Goal: Task Accomplishment & Management: Use online tool/utility

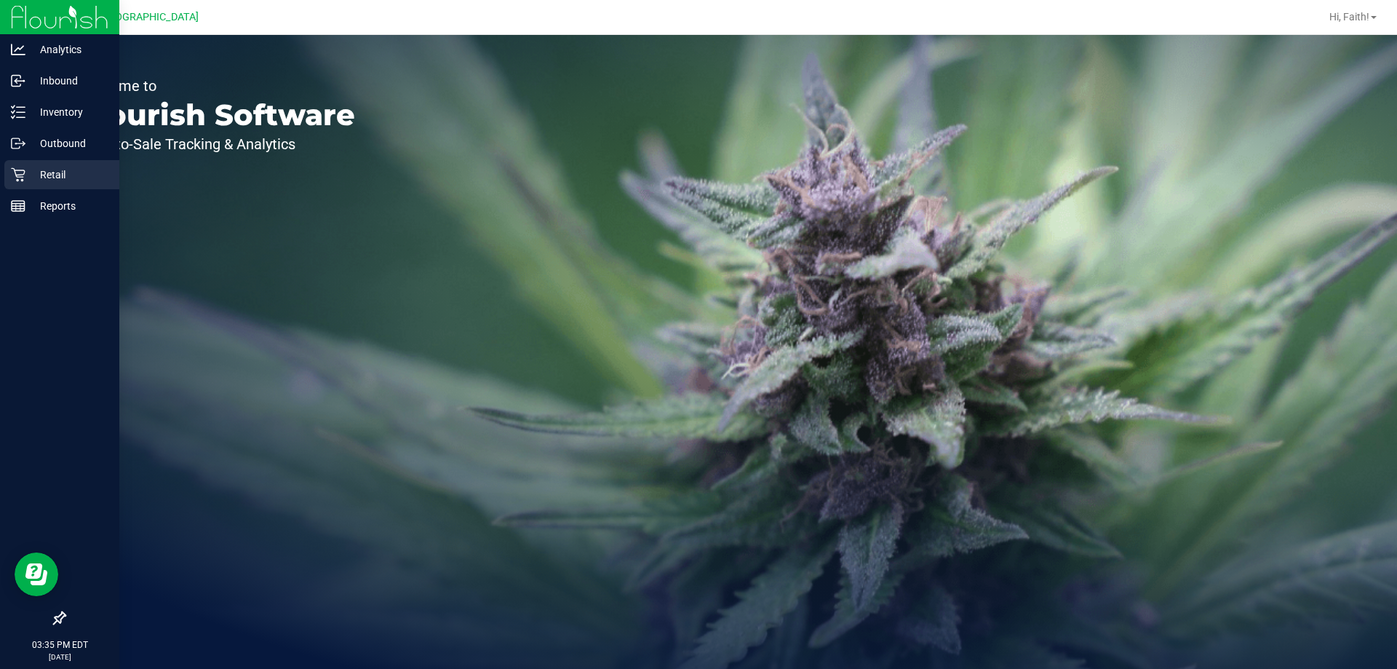
click at [74, 164] on div "Retail" at bounding box center [61, 174] width 115 height 29
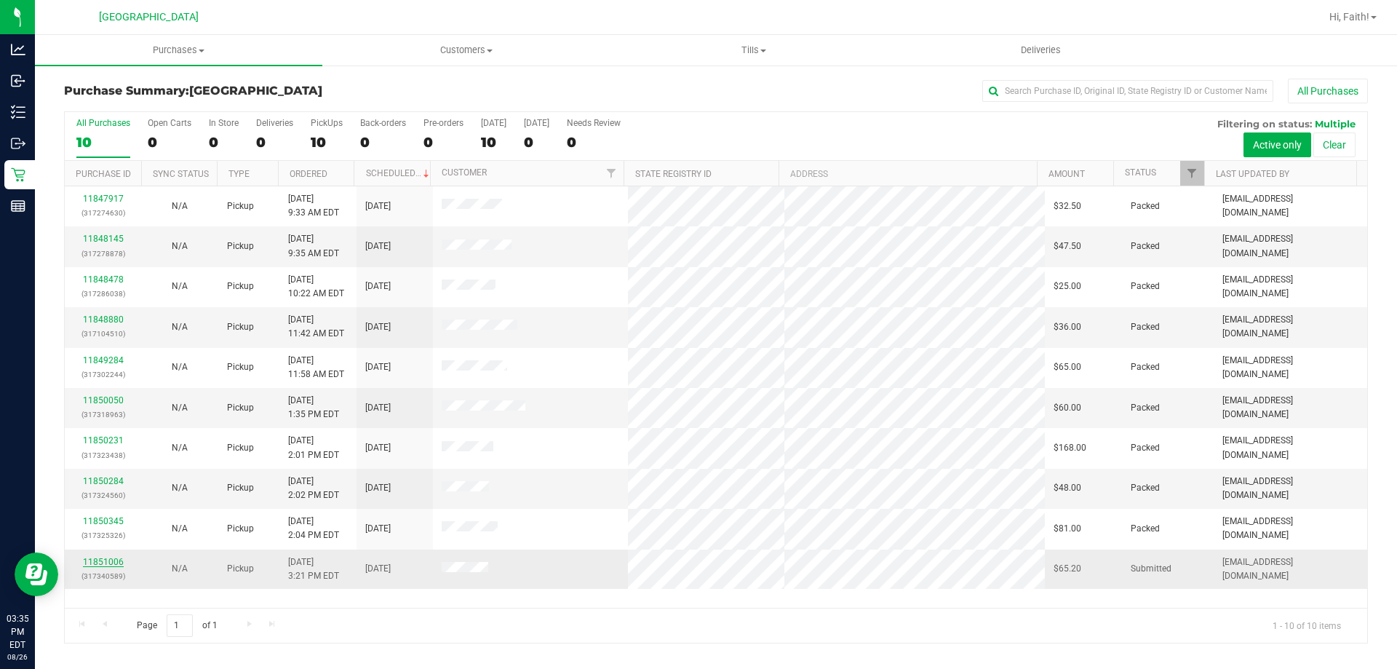
click at [100, 557] on link "11851006" at bounding box center [103, 562] width 41 height 10
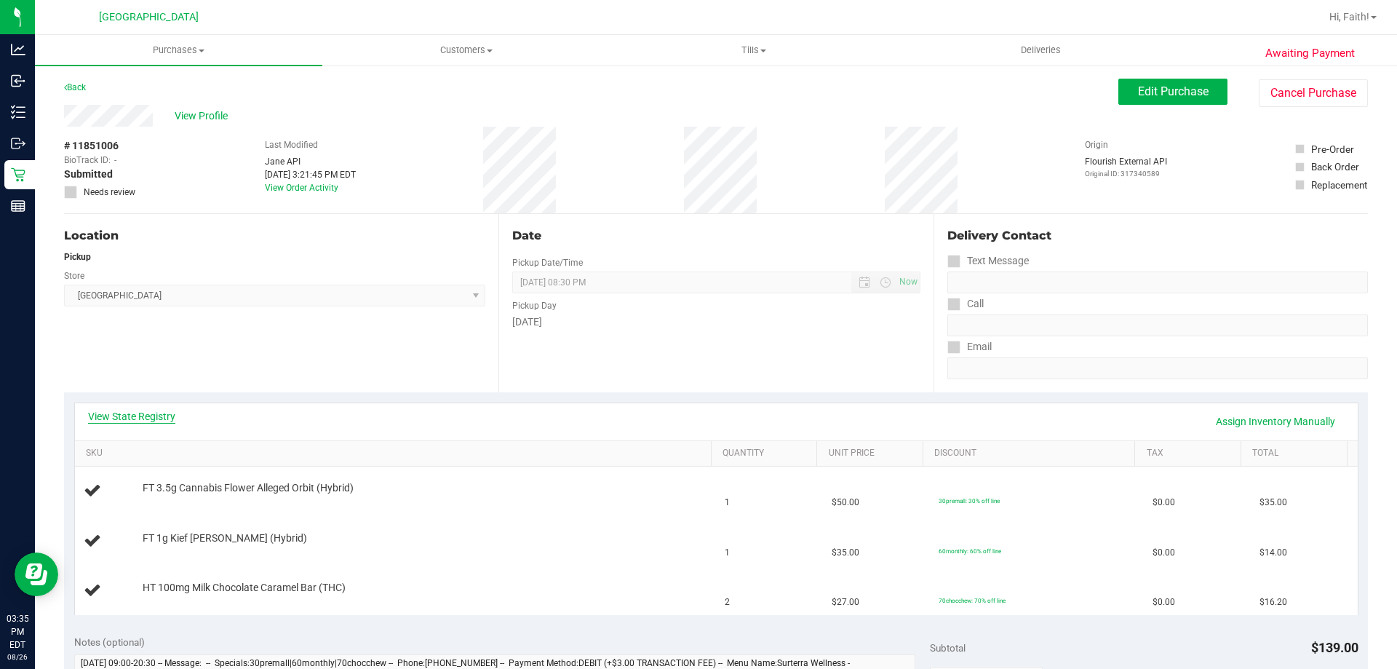
click at [134, 416] on link "View State Registry" at bounding box center [131, 416] width 87 height 15
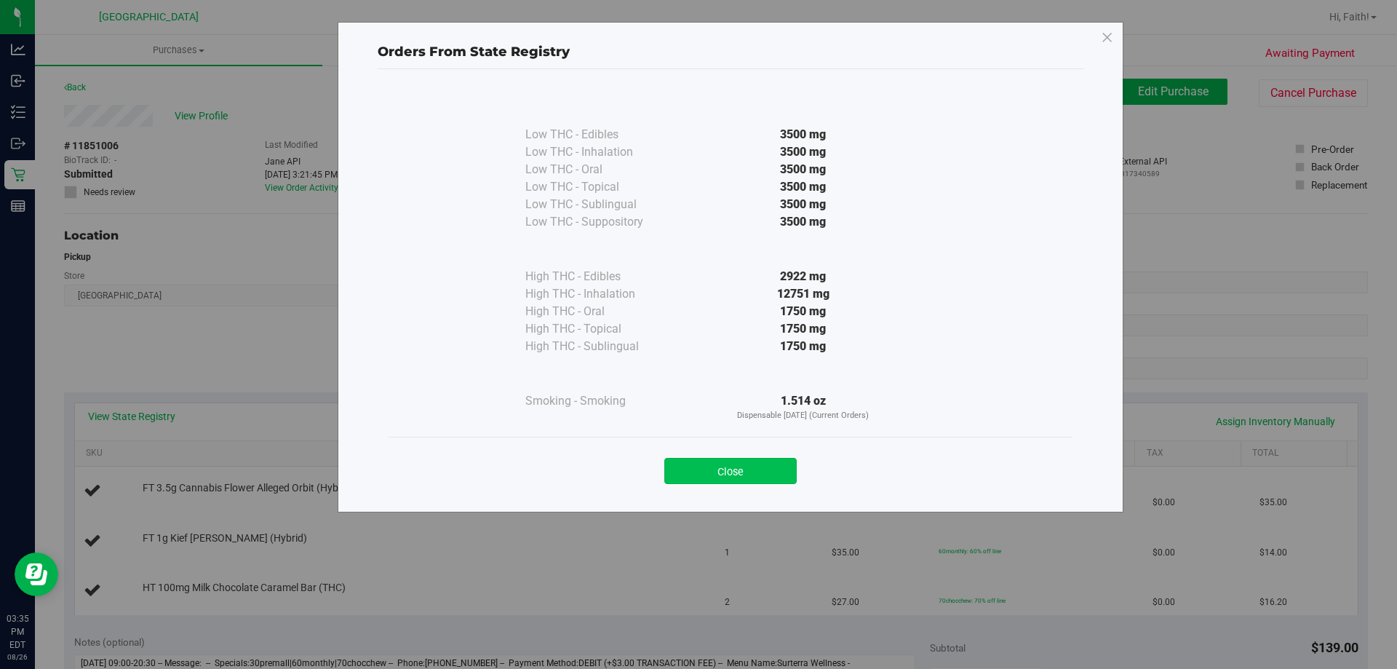
click at [747, 465] on button "Close" at bounding box center [730, 471] width 132 height 26
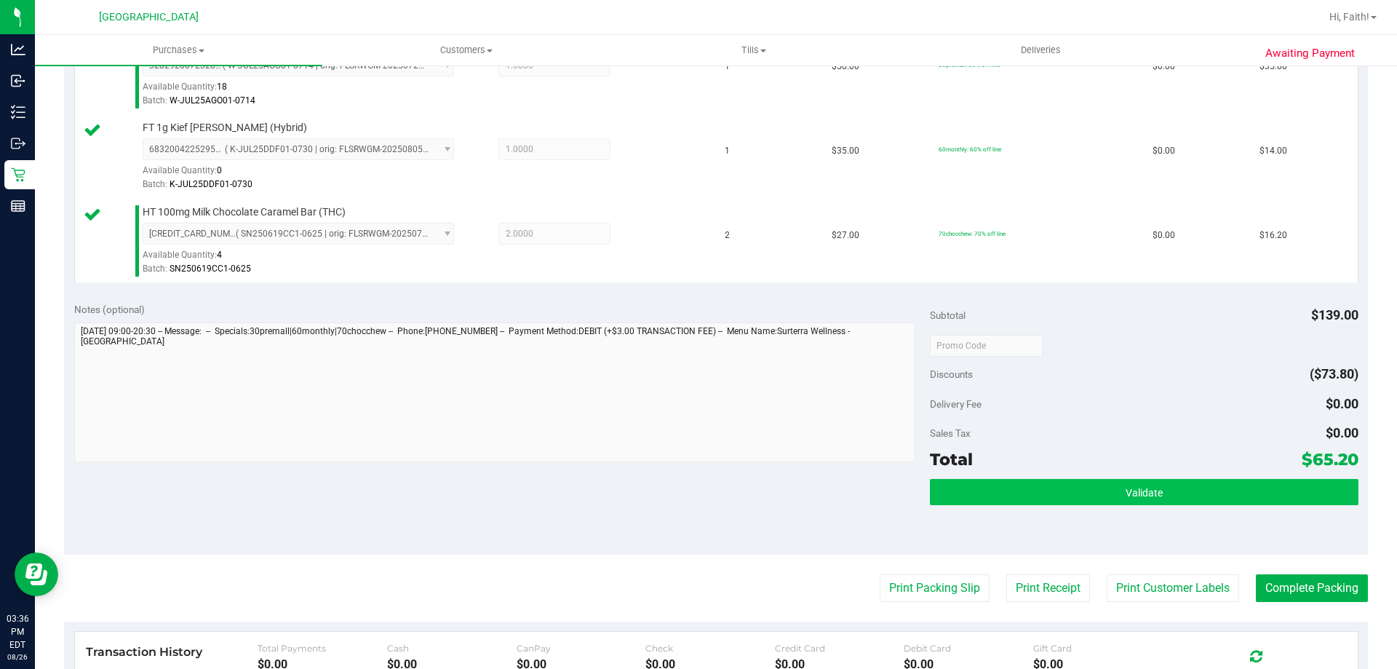
scroll to position [437, 0]
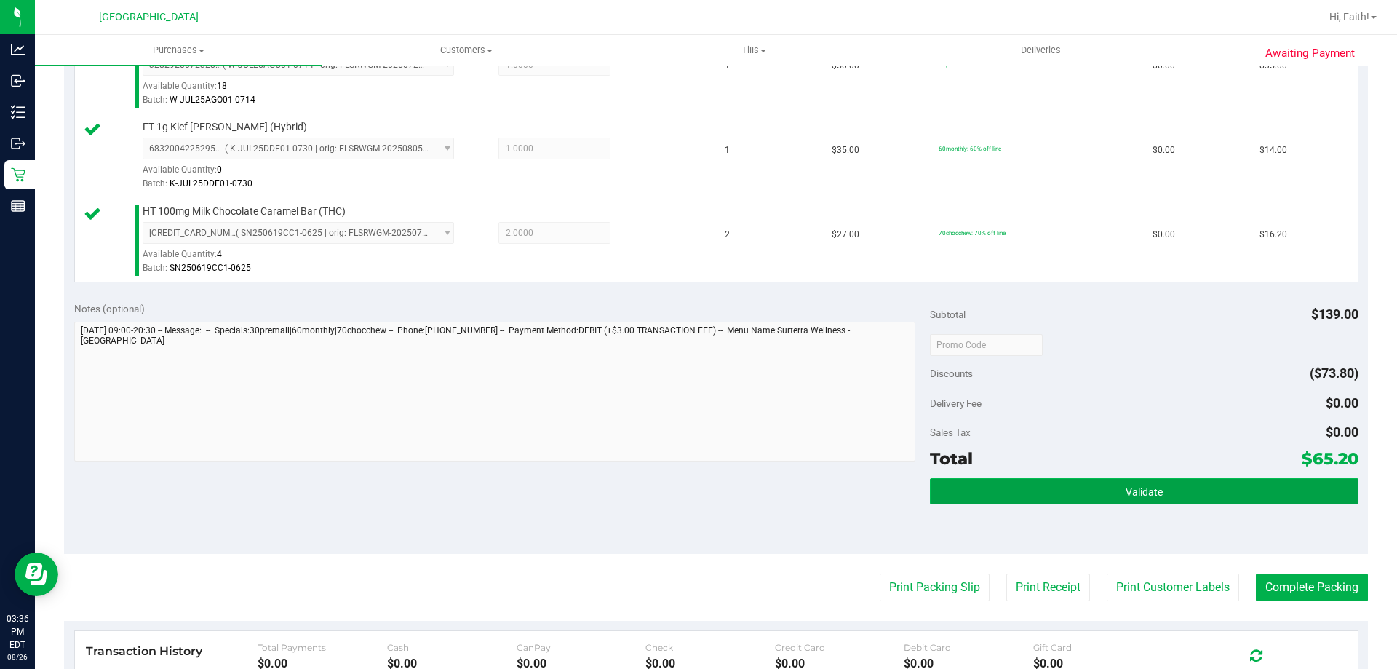
click at [1103, 487] on button "Validate" at bounding box center [1144, 491] width 428 height 26
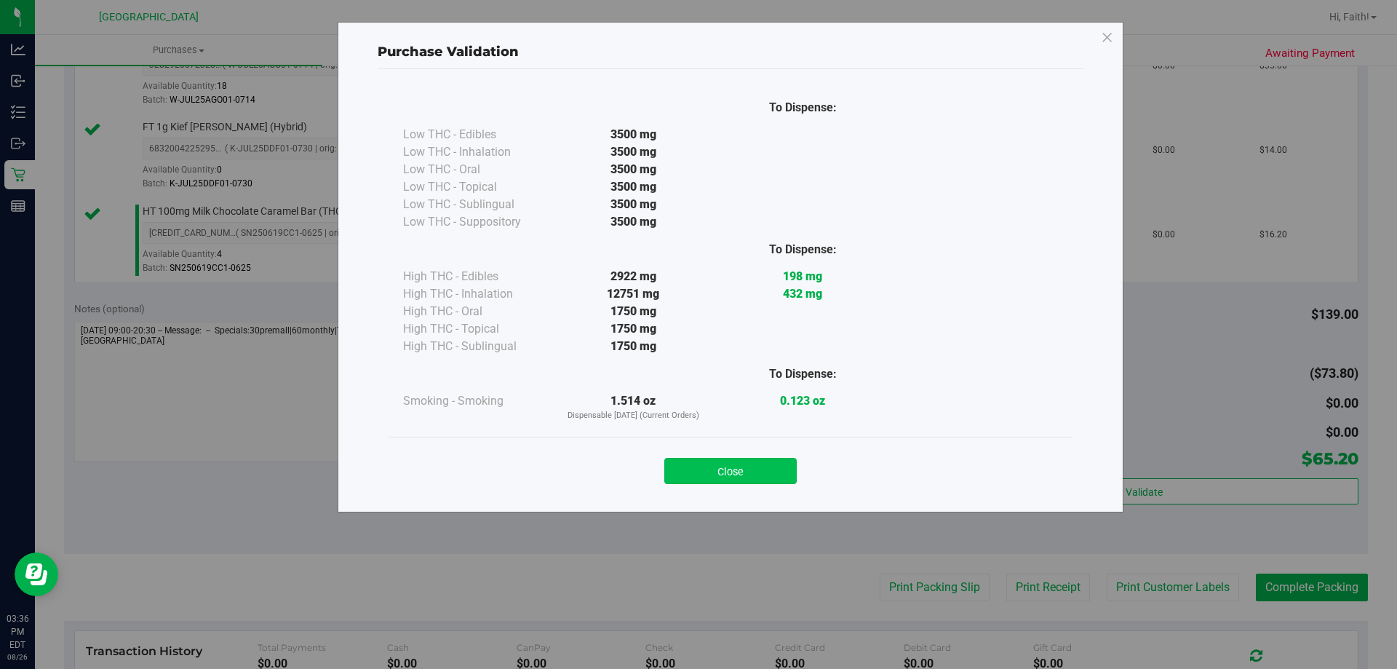
click at [750, 472] on button "Close" at bounding box center [730, 471] width 132 height 26
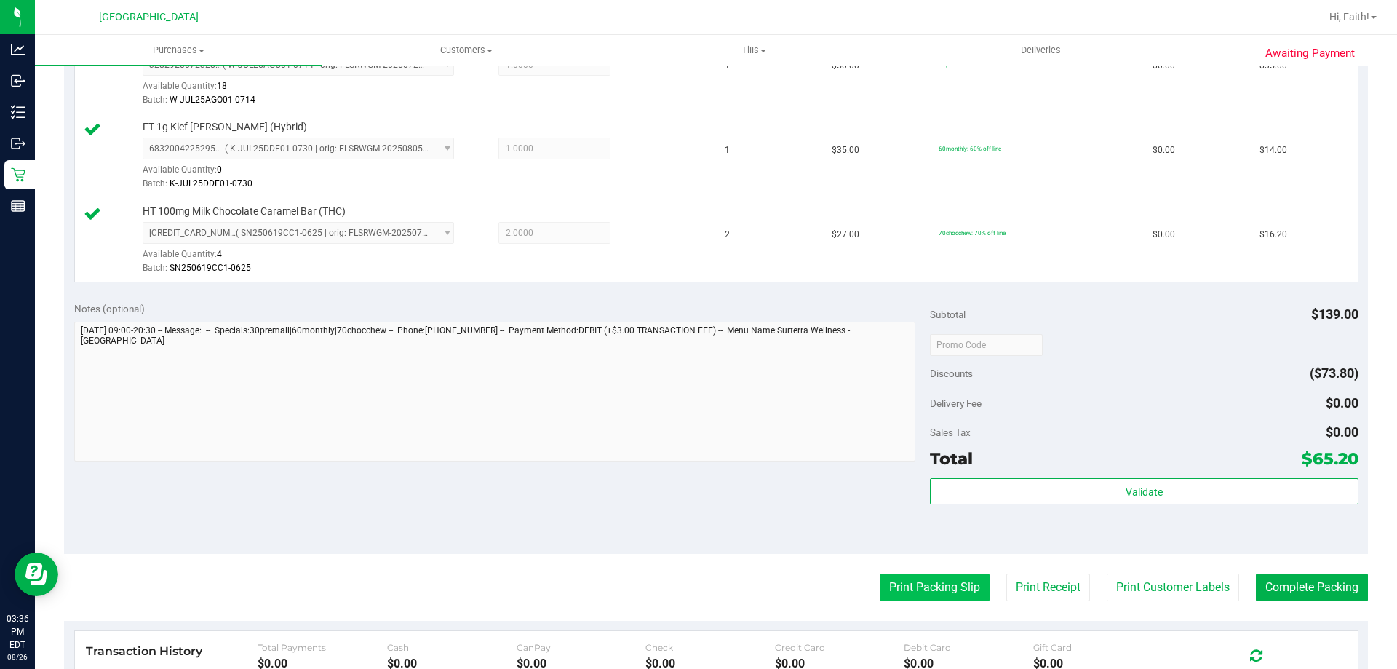
click at [889, 600] on button "Print Packing Slip" at bounding box center [935, 588] width 110 height 28
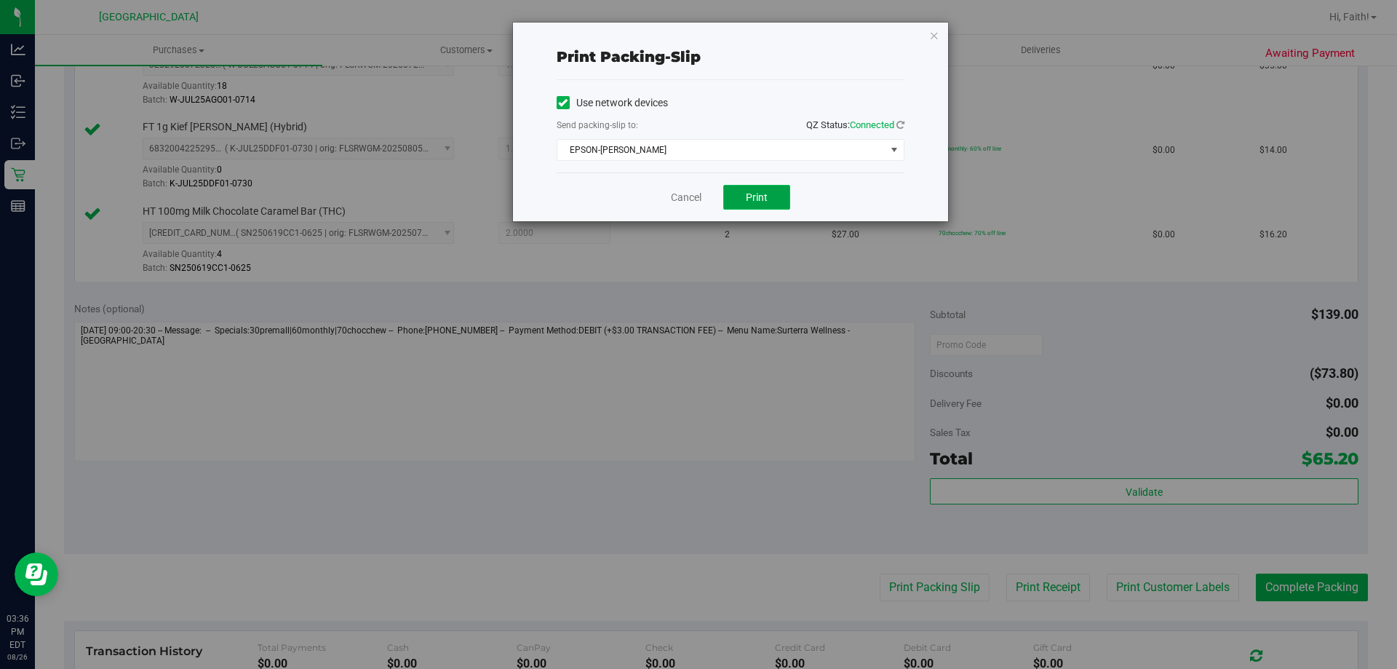
click at [750, 197] on span "Print" at bounding box center [757, 197] width 22 height 12
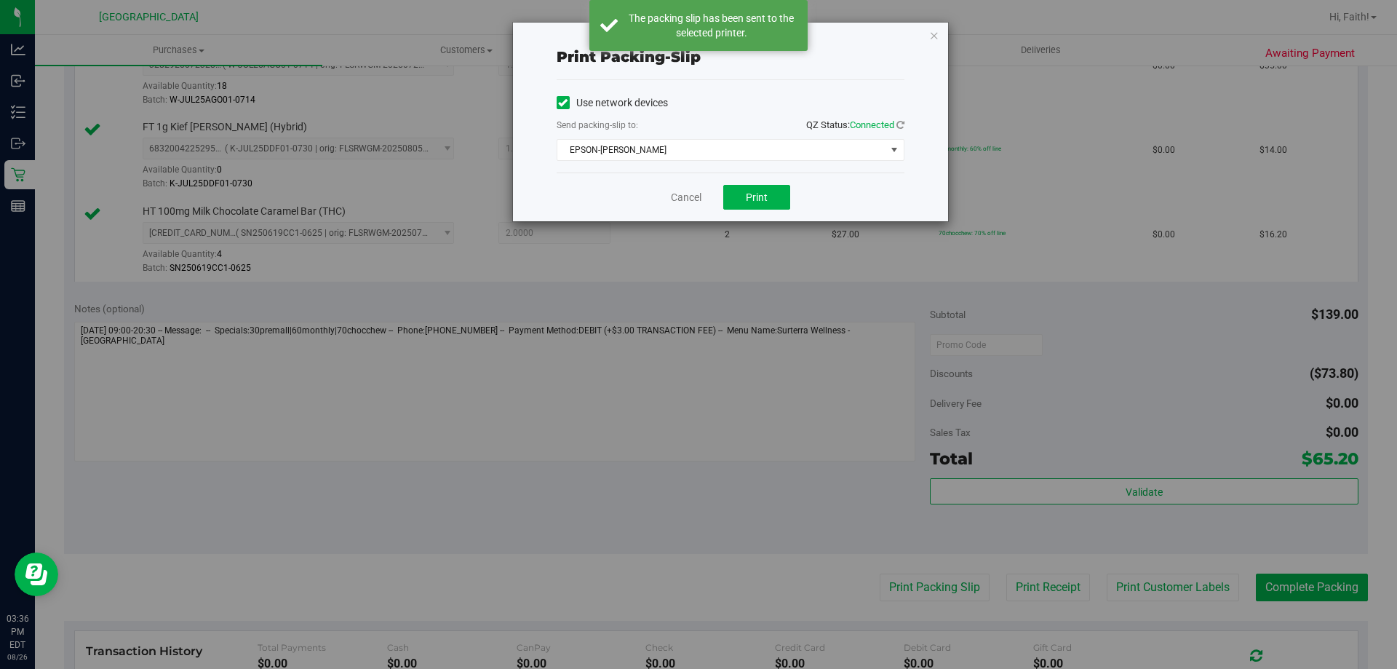
click at [924, 33] on div "Print packing-slip Use network devices Send packing-slip to: QZ Status: Connect…" at bounding box center [730, 122] width 435 height 199
click at [934, 34] on icon "button" at bounding box center [934, 34] width 10 height 17
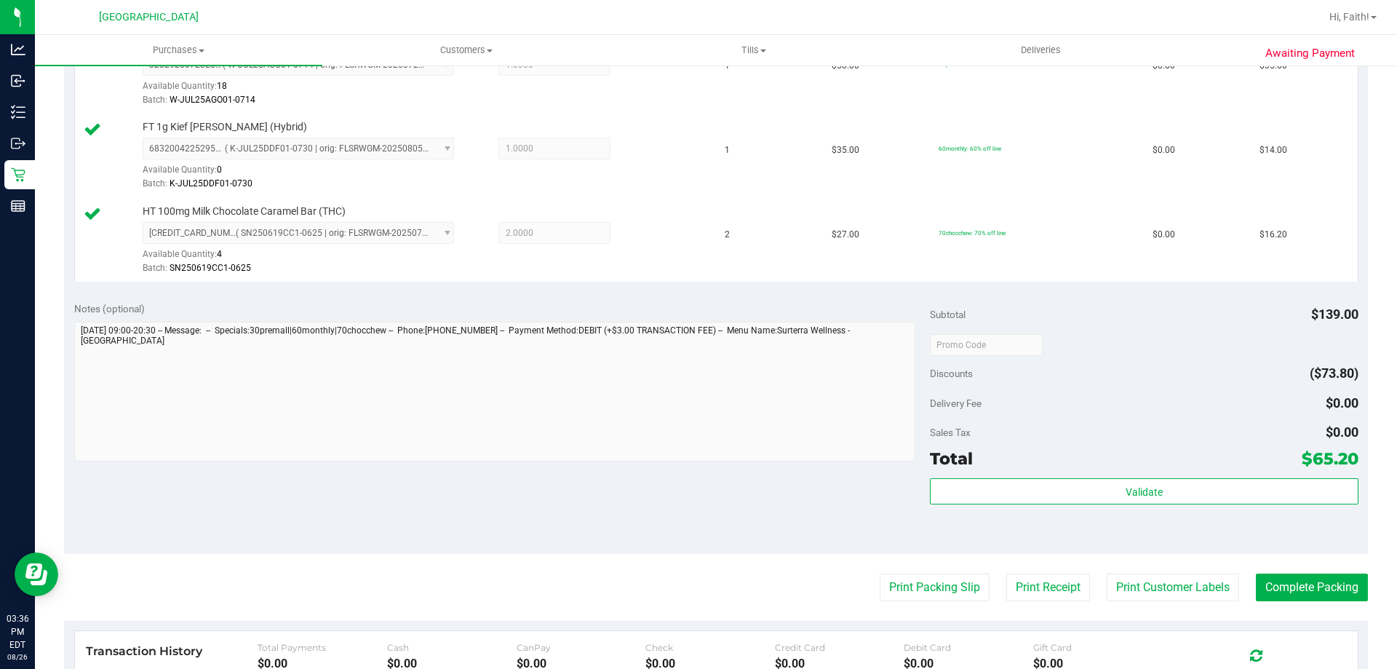
click at [1103, 467] on div "Total $65.20" at bounding box center [1144, 458] width 428 height 26
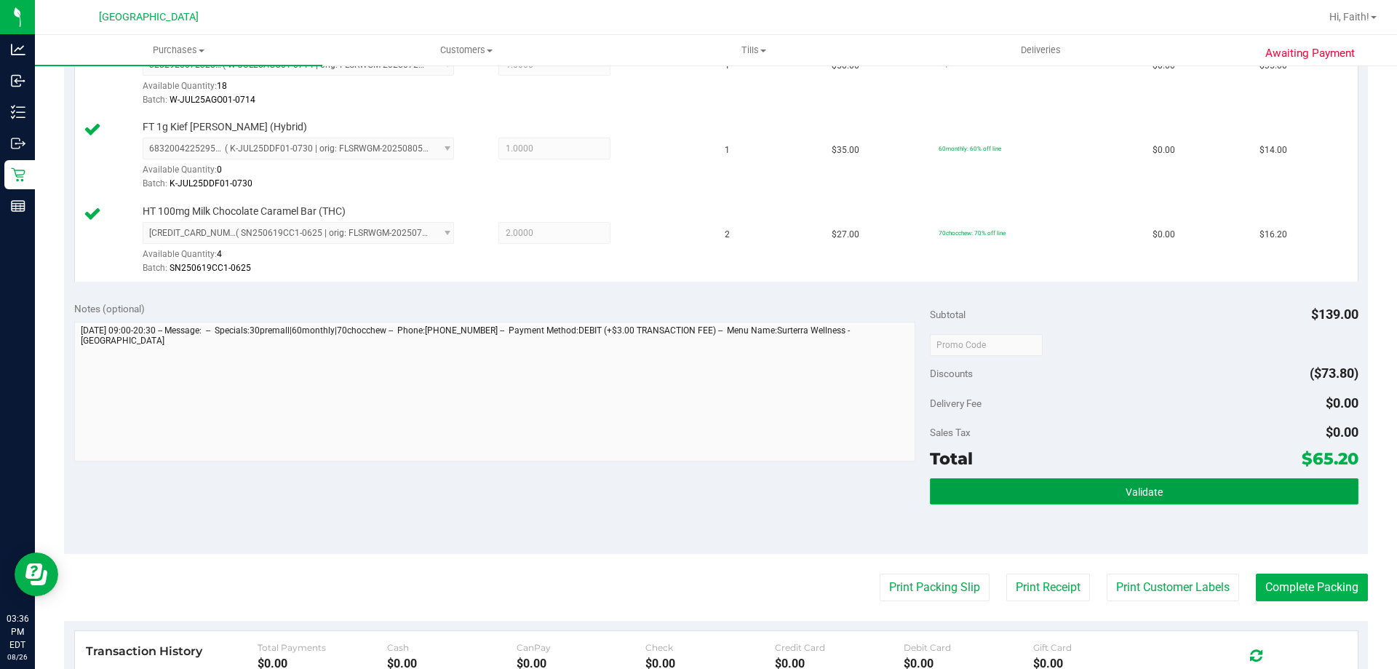
click at [1106, 484] on button "Validate" at bounding box center [1144, 491] width 428 height 26
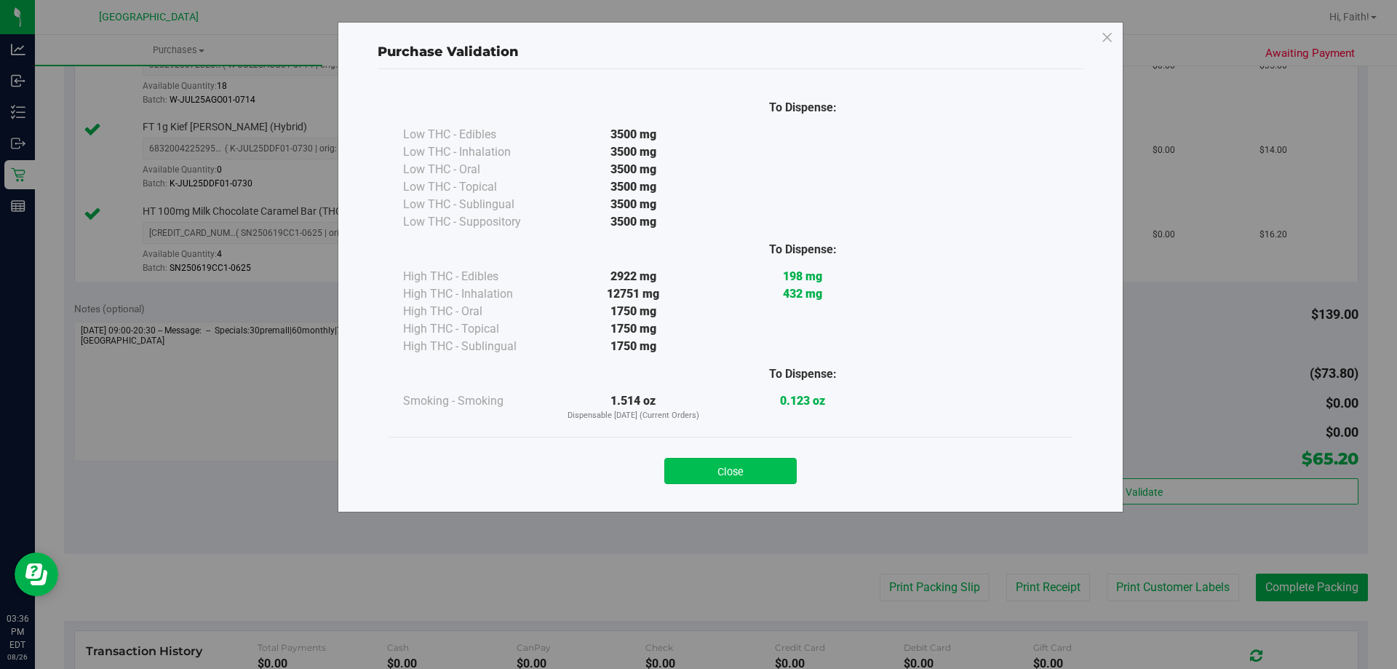
click at [760, 469] on button "Close" at bounding box center [730, 471] width 132 height 26
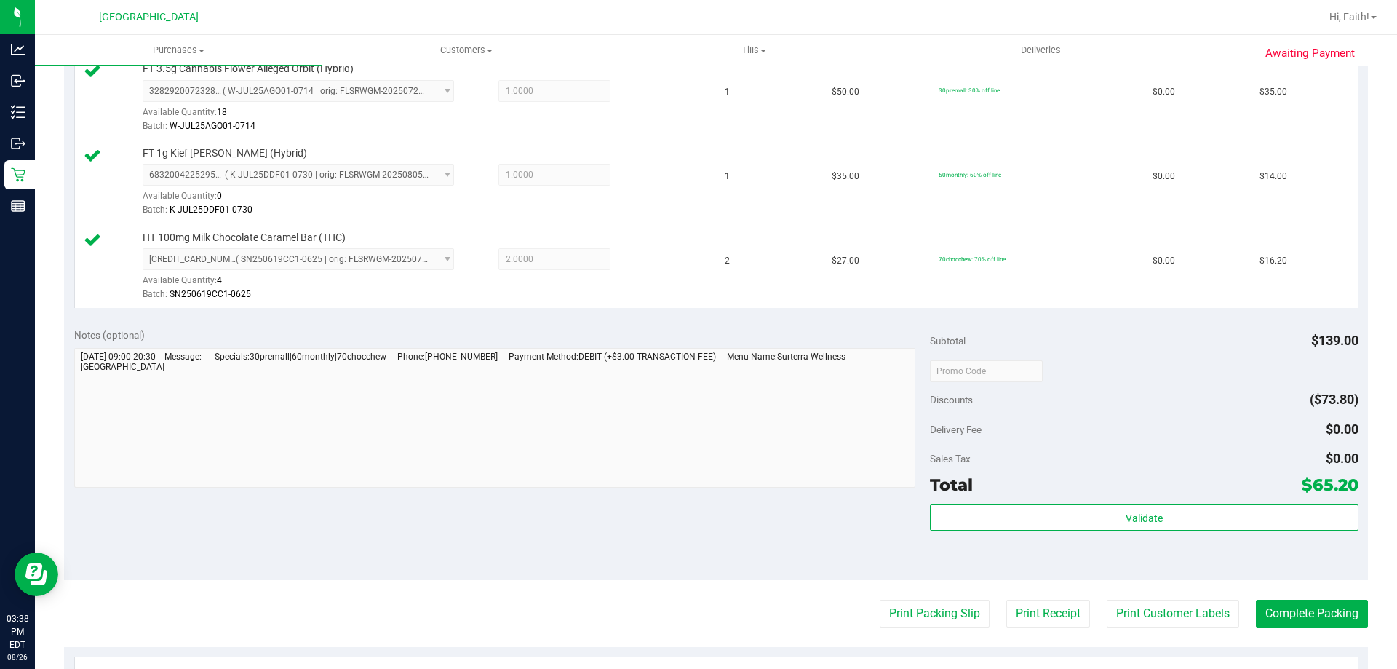
scroll to position [509, 0]
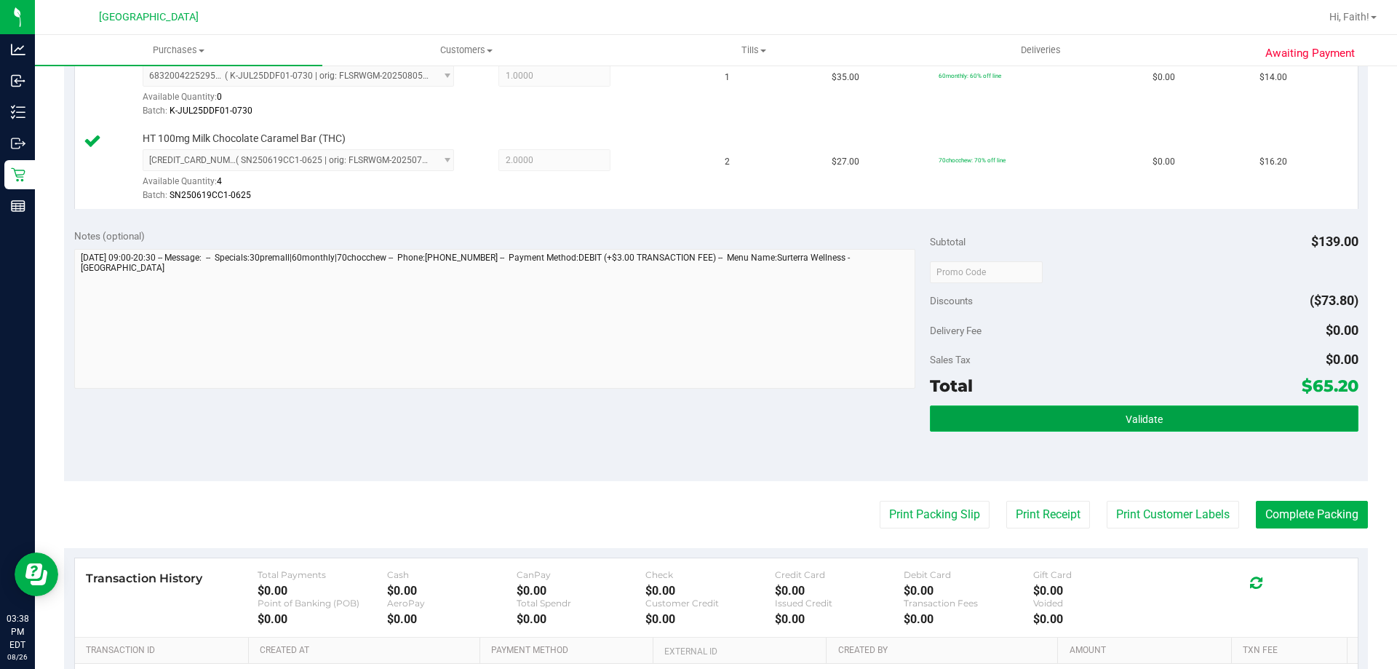
click at [1133, 427] on button "Validate" at bounding box center [1144, 418] width 428 height 26
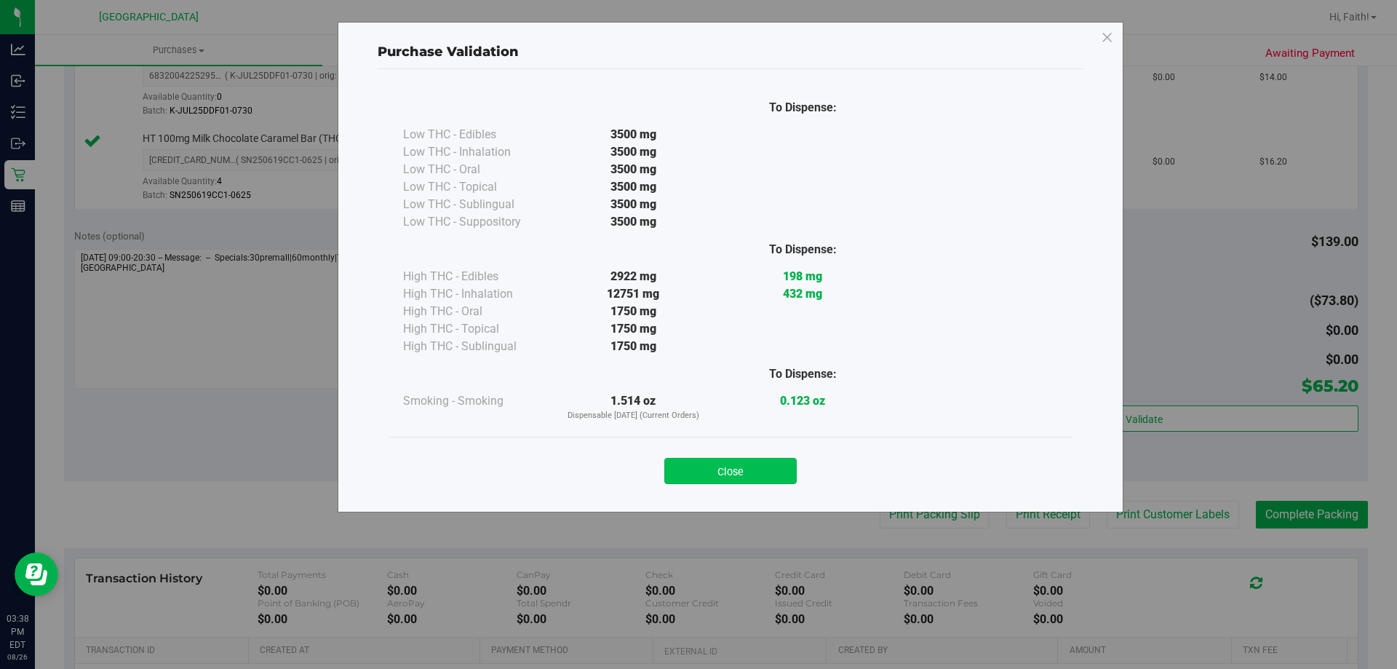
click at [769, 469] on button "Close" at bounding box center [730, 471] width 132 height 26
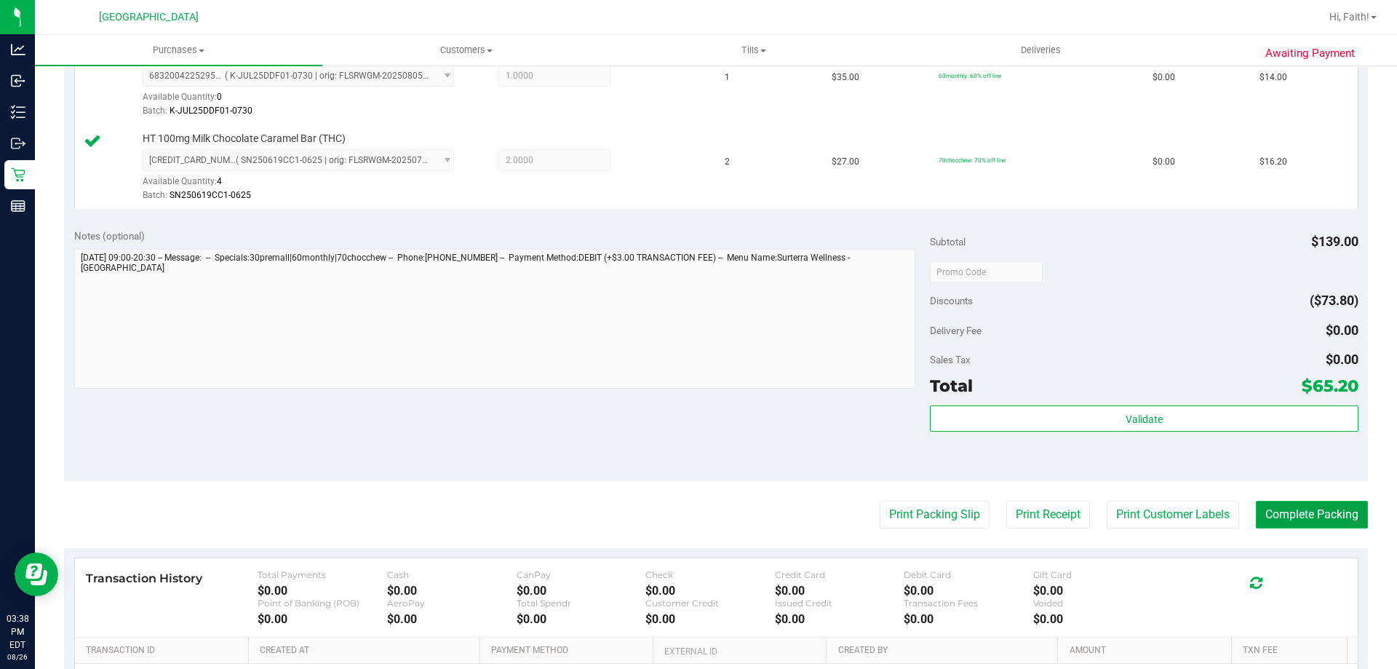
click at [1326, 515] on button "Complete Packing" at bounding box center [1312, 515] width 112 height 28
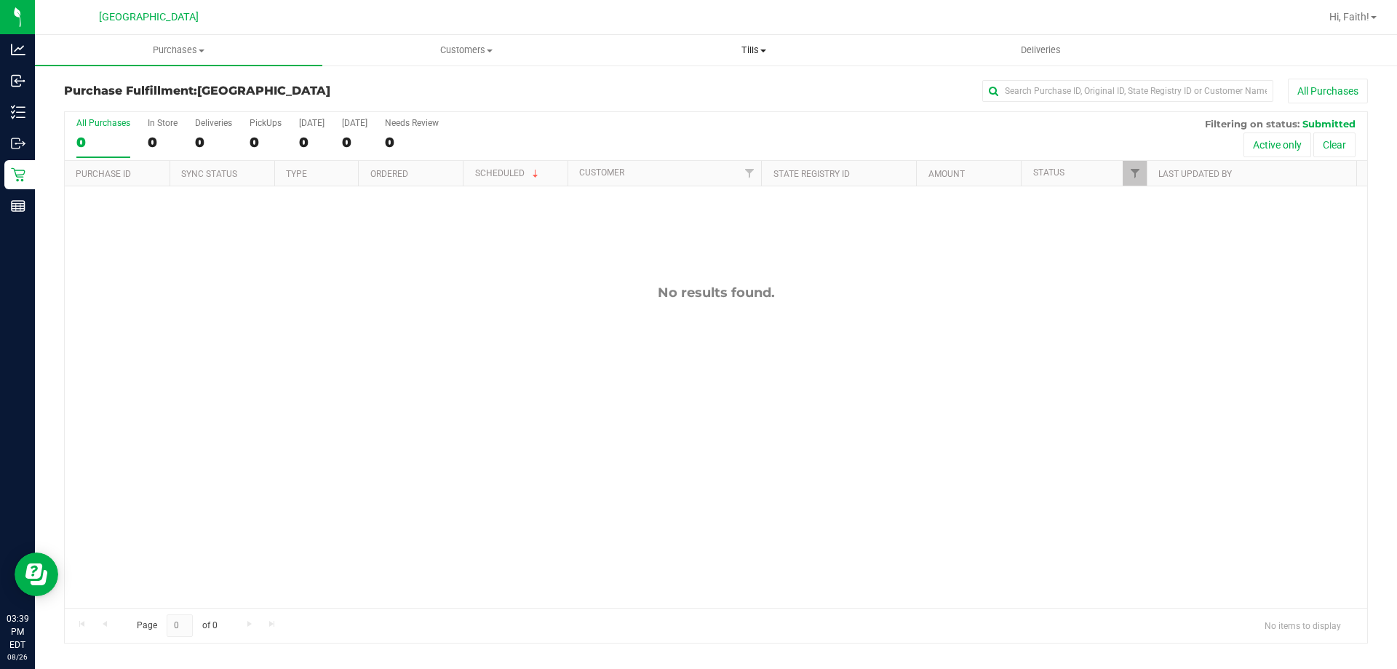
click at [755, 55] on span "Tills" at bounding box center [754, 50] width 286 height 13
click at [651, 97] on li "Reconcile e-payments" at bounding box center [753, 105] width 287 height 17
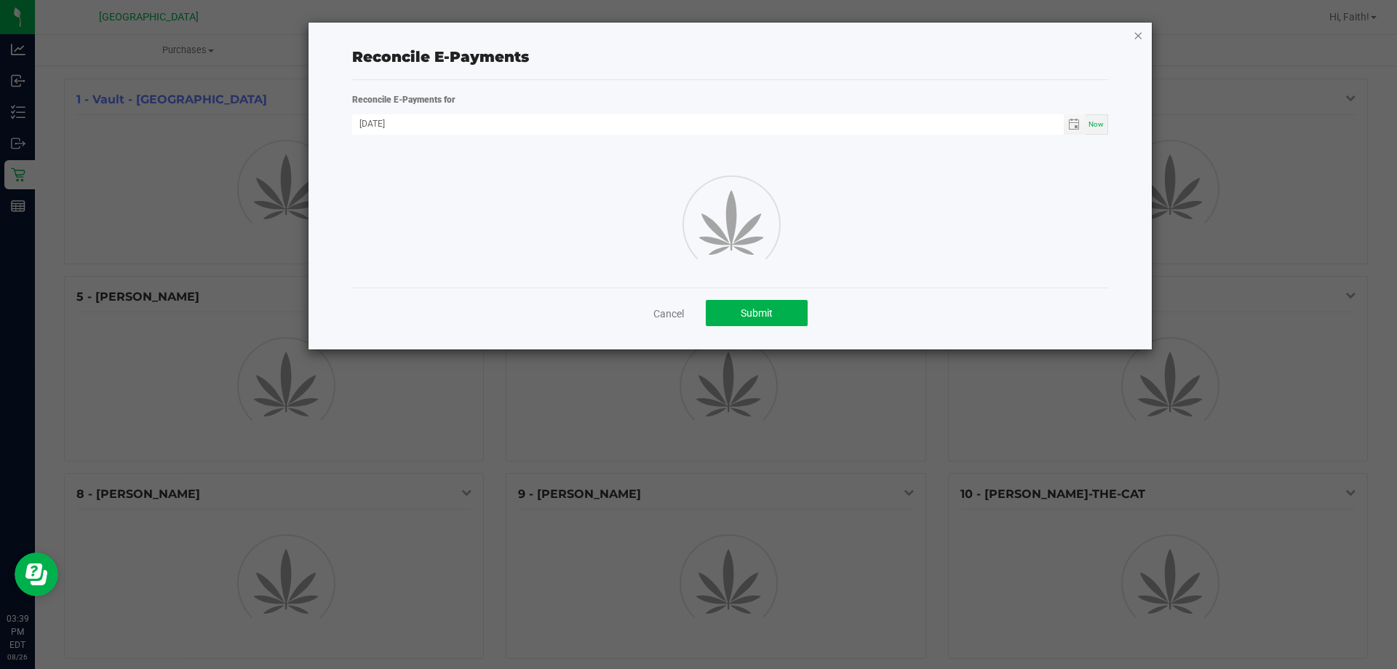
click at [1141, 42] on icon "button" at bounding box center [1138, 34] width 10 height 17
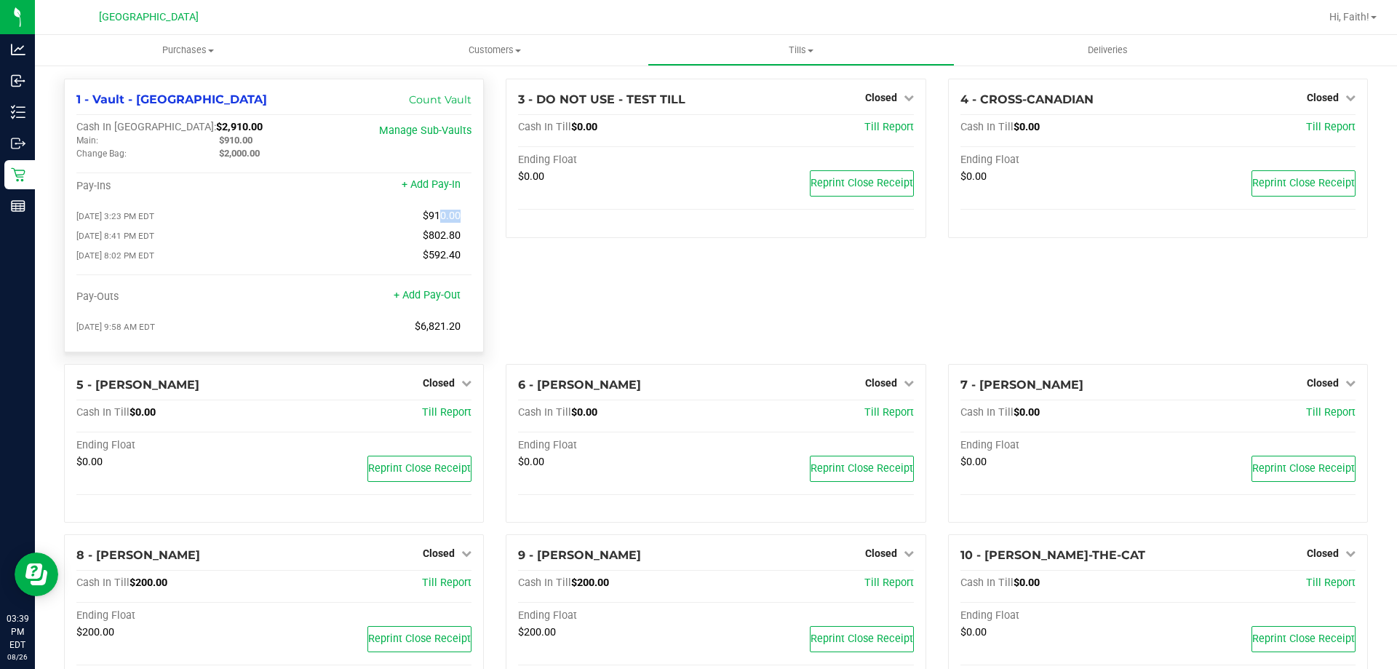
drag, startPoint x: 430, startPoint y: 217, endPoint x: 453, endPoint y: 211, distance: 24.0
click at [453, 211] on span "$910.00" at bounding box center [442, 216] width 38 height 12
drag, startPoint x: 284, startPoint y: 251, endPoint x: 236, endPoint y: 282, distance: 57.3
drag, startPoint x: 236, startPoint y: 282, endPoint x: 598, endPoint y: 314, distance: 363.1
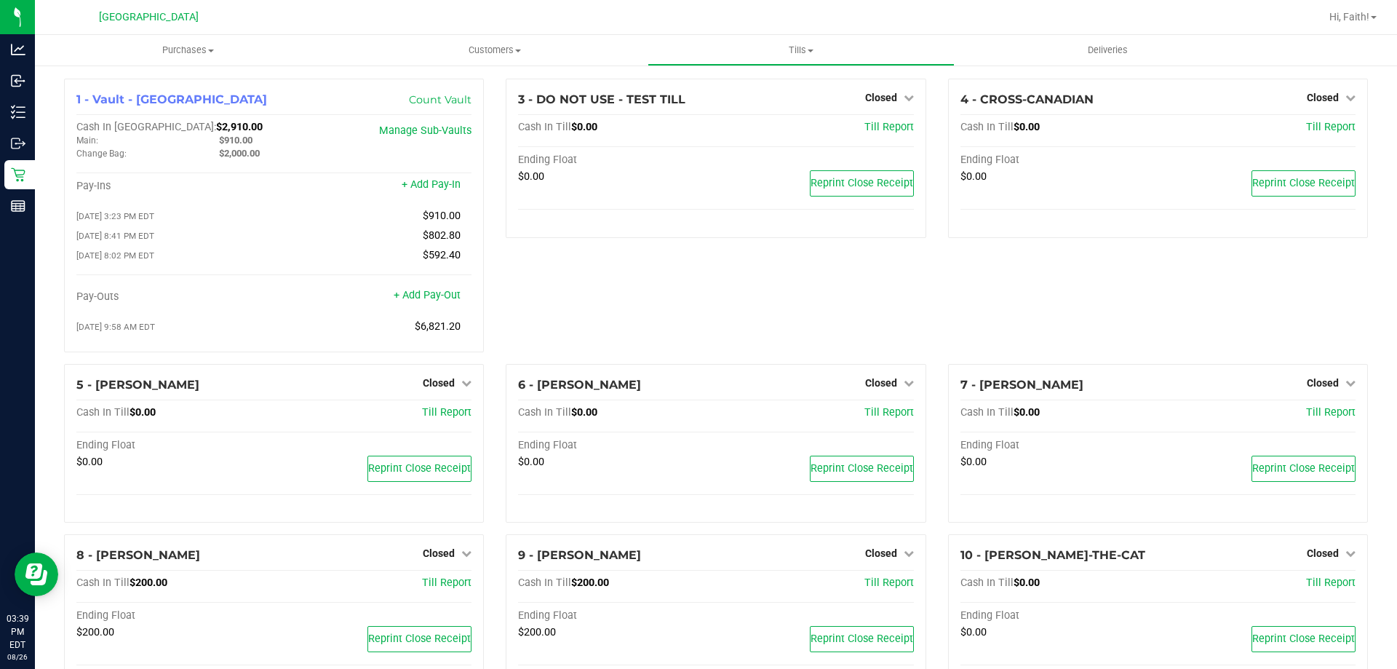
click at [598, 314] on div "3 - DO NOT USE - TEST TILL Closed Open Till Cash In Till $0.00 Till Report Endi…" at bounding box center [716, 221] width 442 height 285
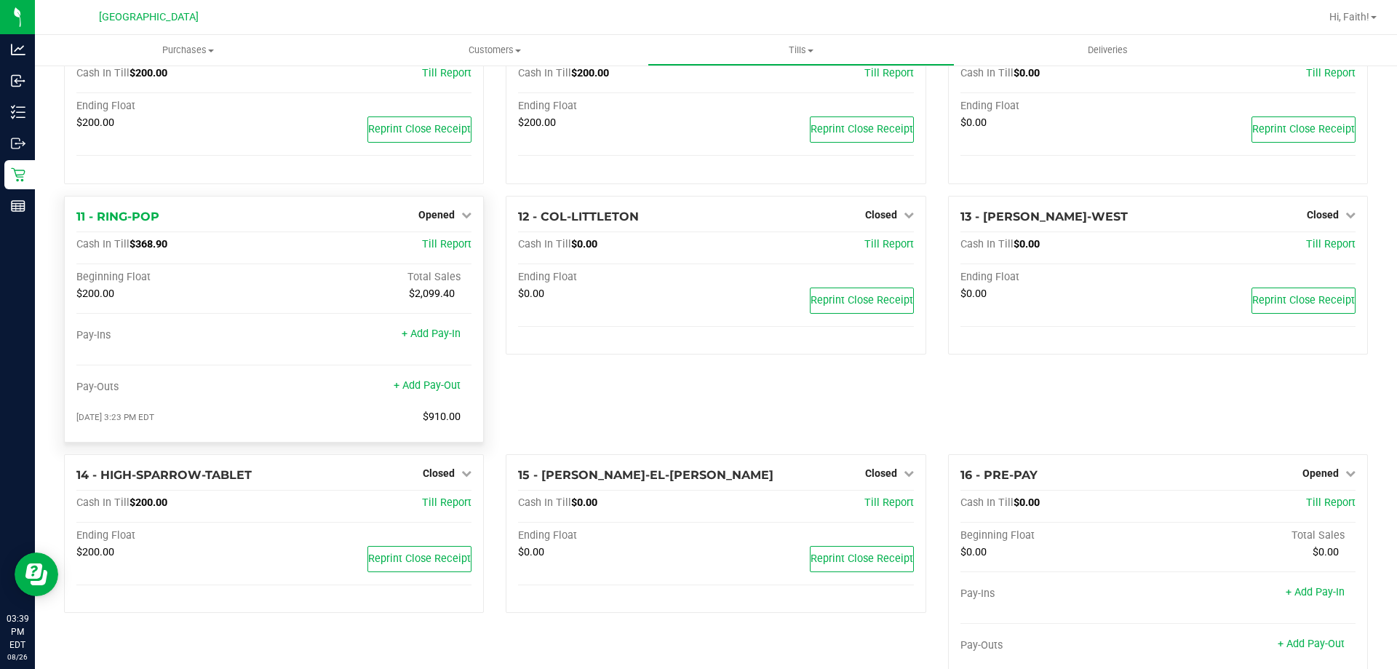
scroll to position [582, 0]
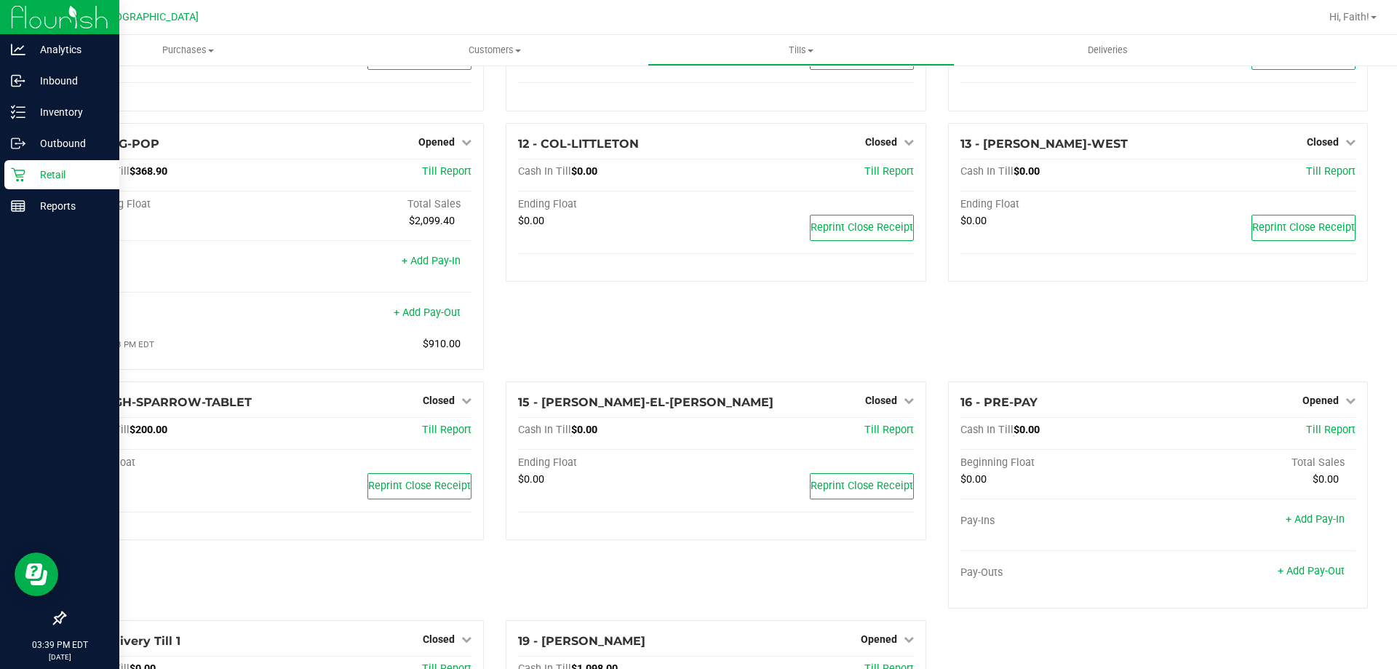
click at [37, 169] on p "Retail" at bounding box center [68, 174] width 87 height 17
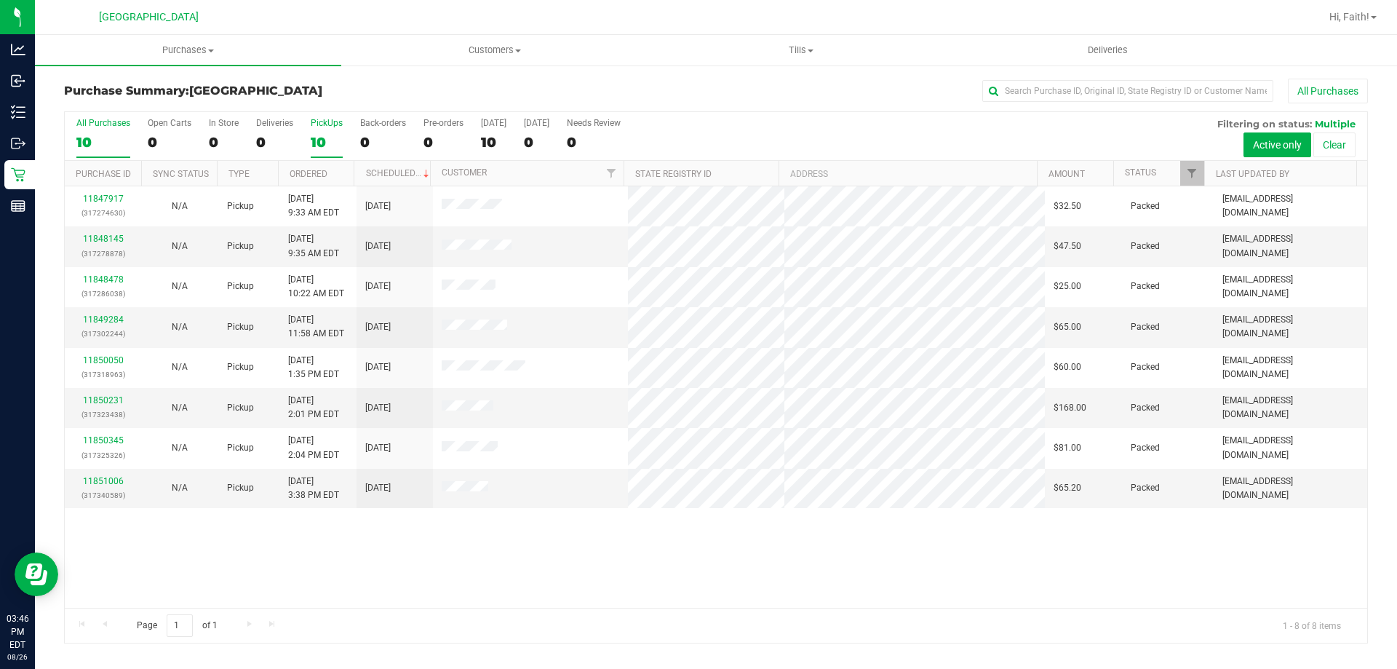
click at [324, 132] on label "PickUps 10" at bounding box center [327, 138] width 32 height 40
click at [0, 0] on input "PickUps 10" at bounding box center [0, 0] width 0 height 0
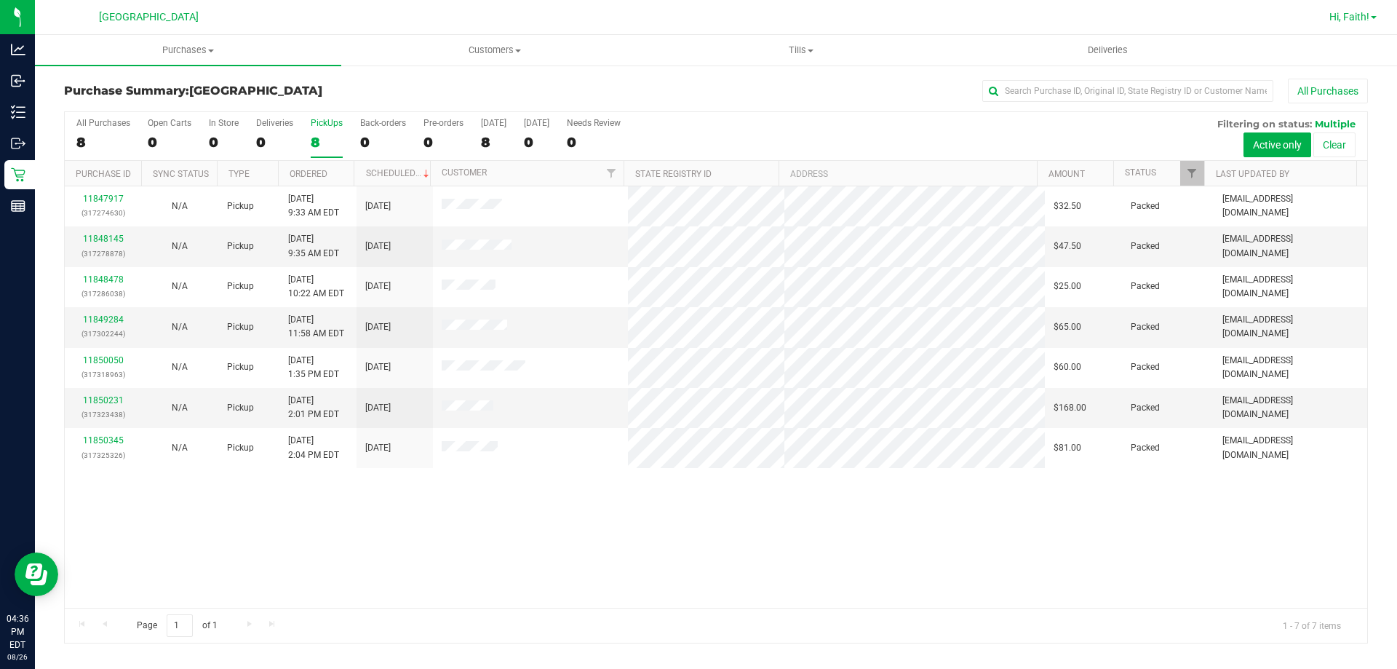
click at [1348, 15] on span "Hi, Faith!" at bounding box center [1350, 17] width 40 height 12
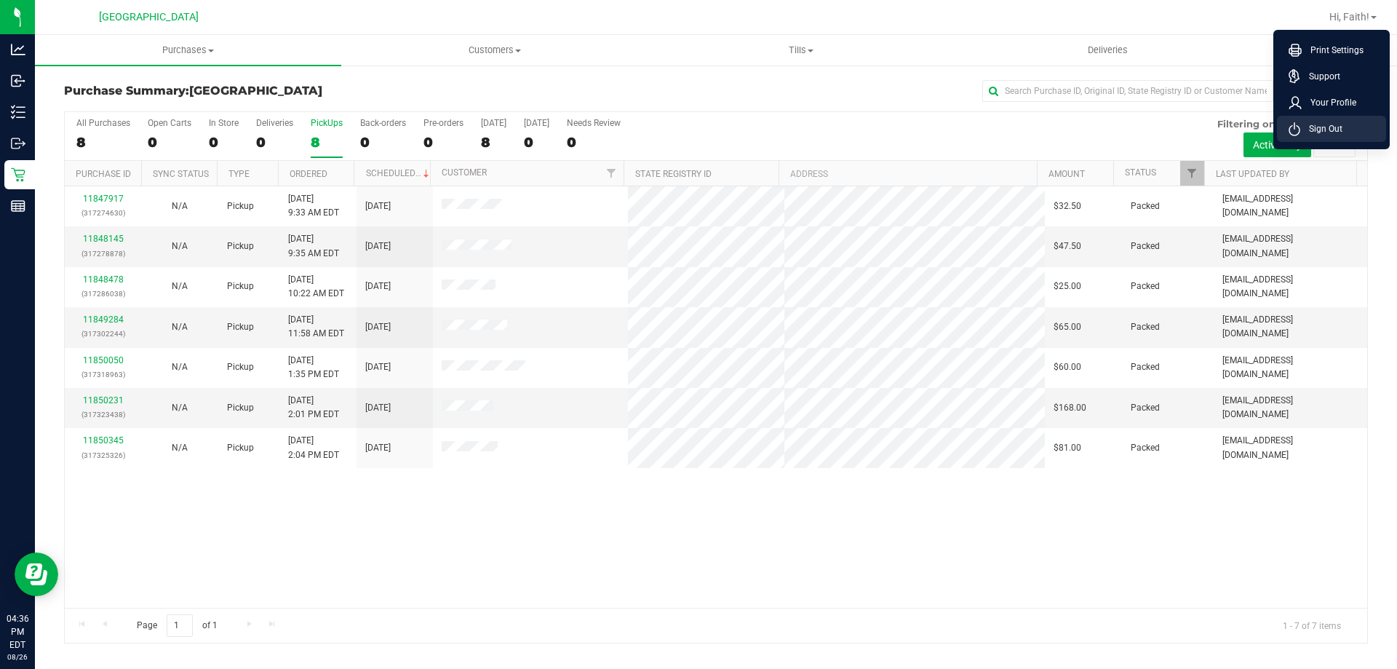
click at [1338, 120] on li "Sign Out" at bounding box center [1331, 129] width 109 height 26
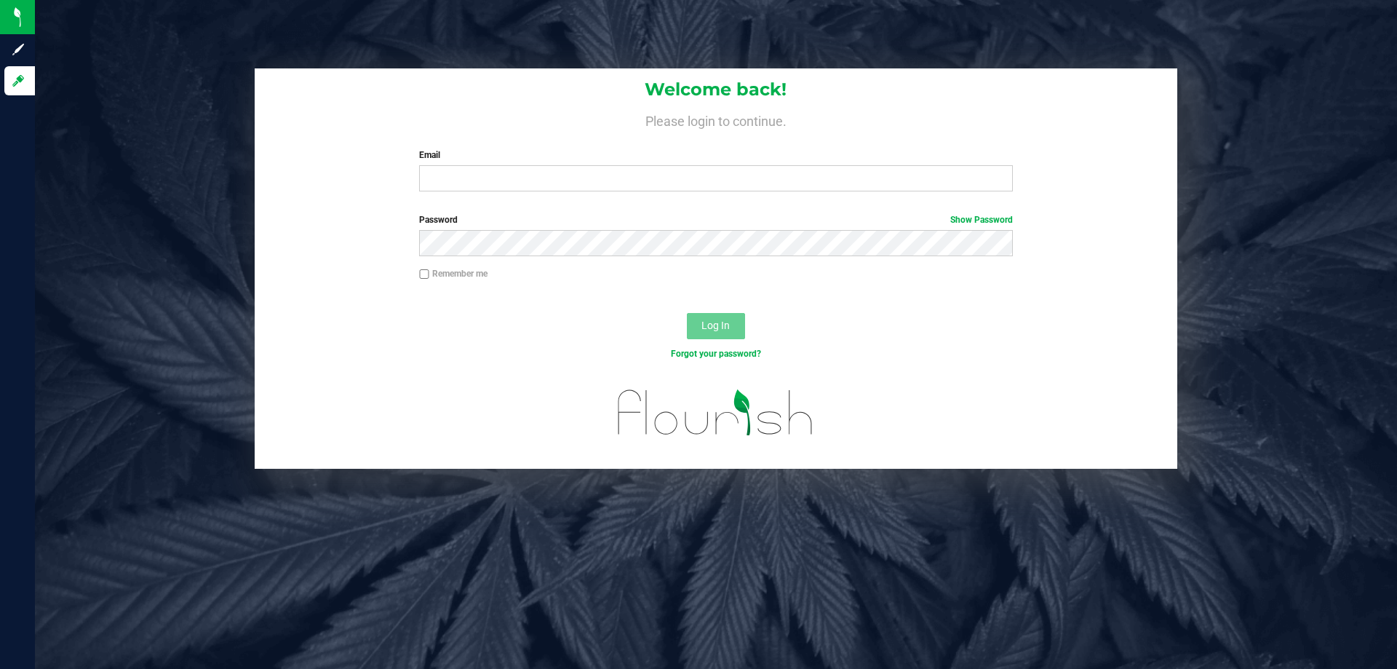
click at [464, 165] on div "Email Required Please format your email correctly." at bounding box center [715, 169] width 615 height 43
click at [468, 170] on input "Email" at bounding box center [715, 178] width 593 height 26
type input "[EMAIL_ADDRESS][DOMAIN_NAME]"
click at [687, 313] on button "Log In" at bounding box center [716, 326] width 58 height 26
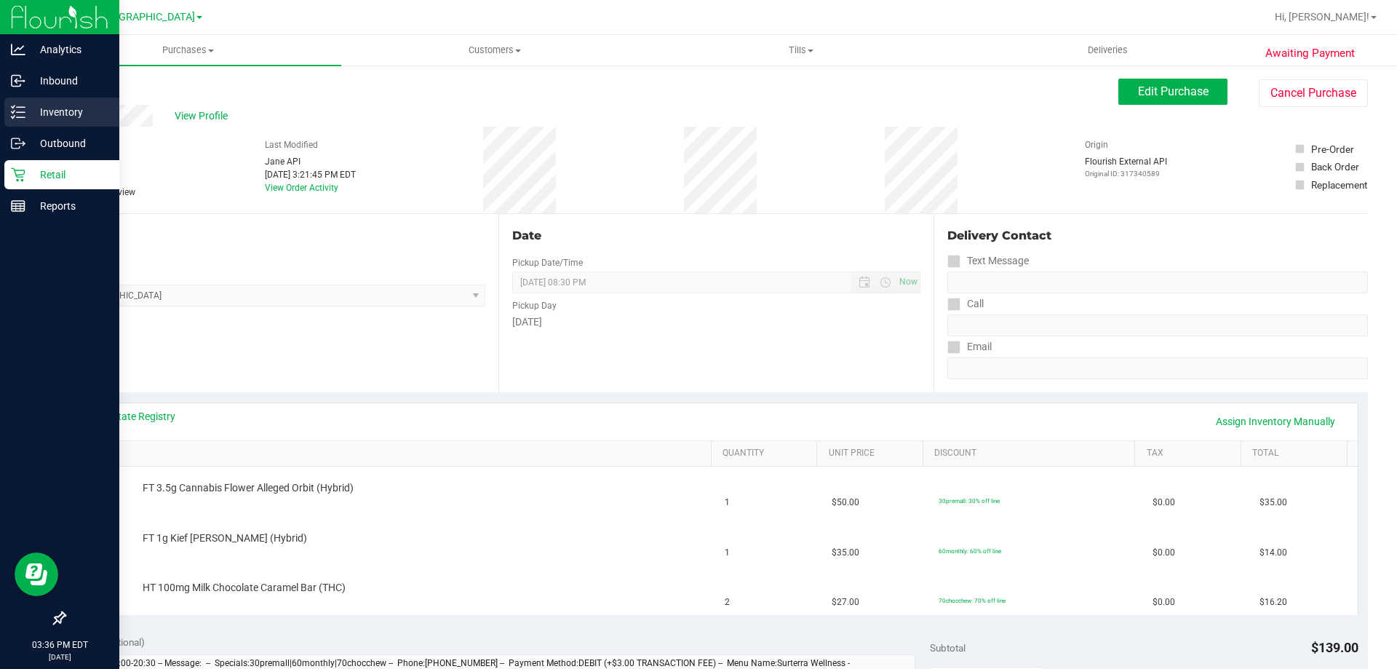
click at [60, 113] on p "Inventory" at bounding box center [68, 111] width 87 height 17
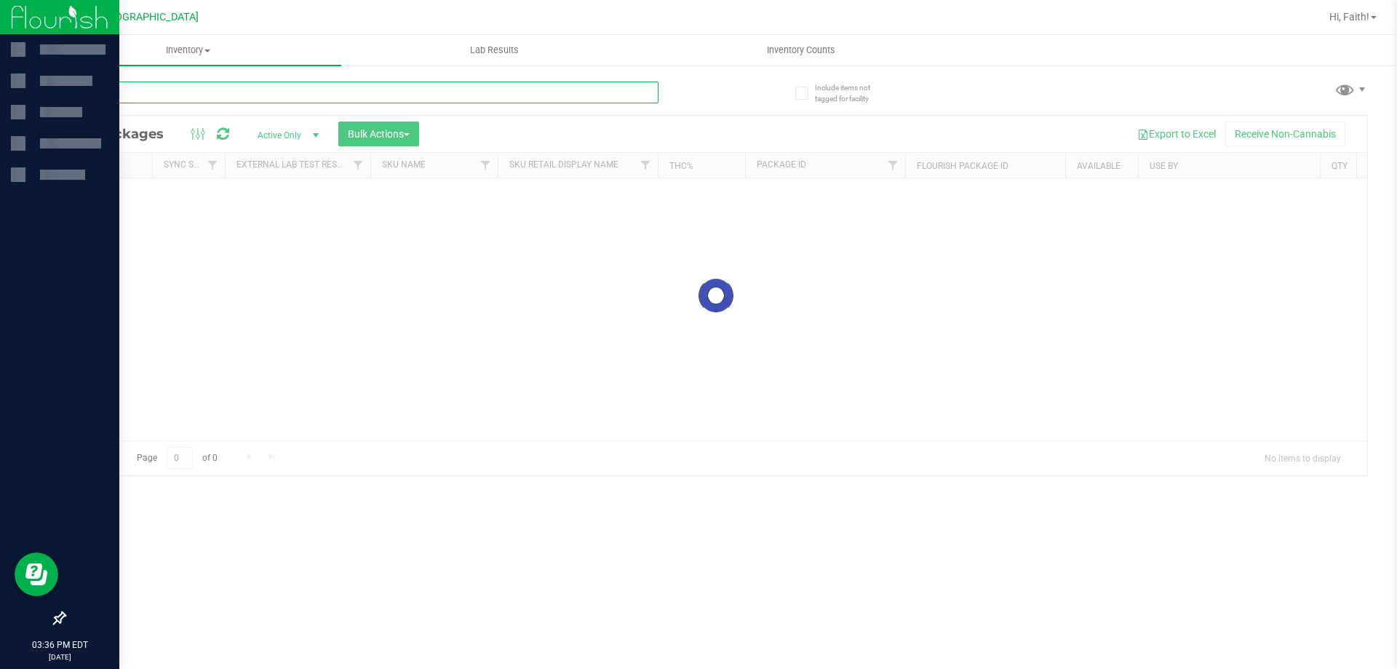
click at [156, 96] on input "text" at bounding box center [361, 93] width 595 height 22
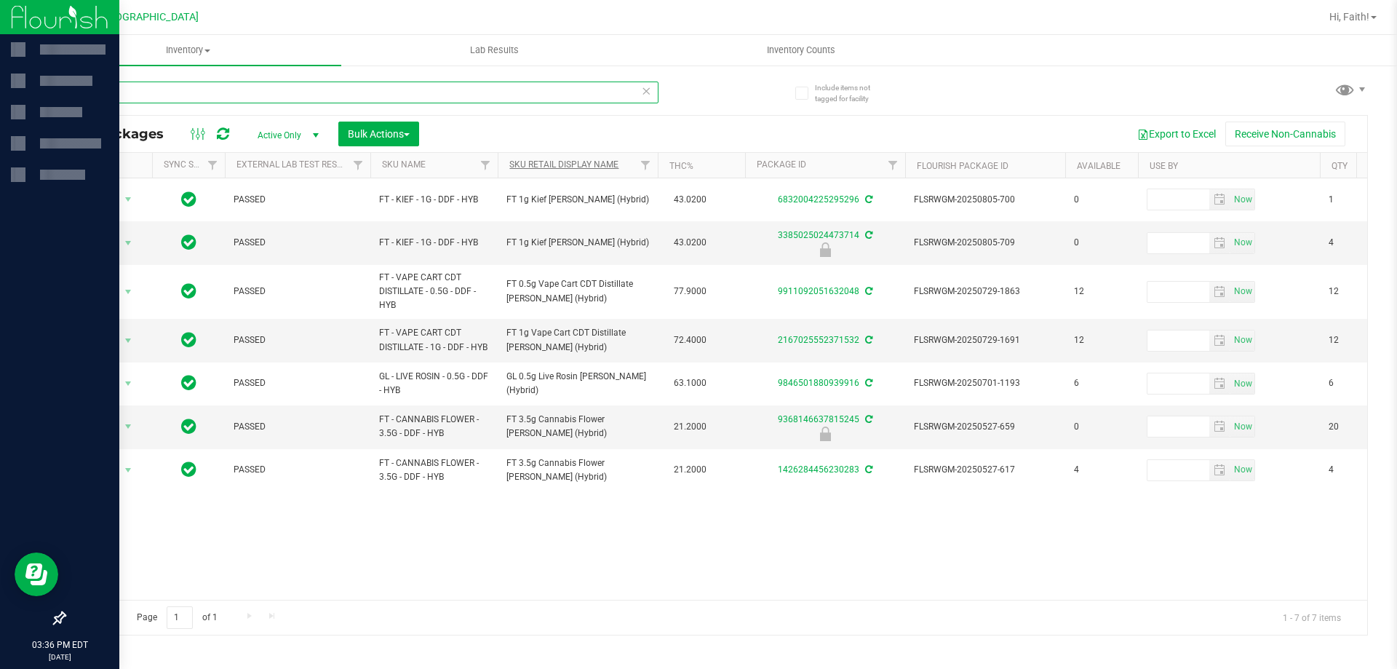
type input "ddf"
click at [538, 170] on link "Sku Retail Display Name" at bounding box center [563, 164] width 109 height 10
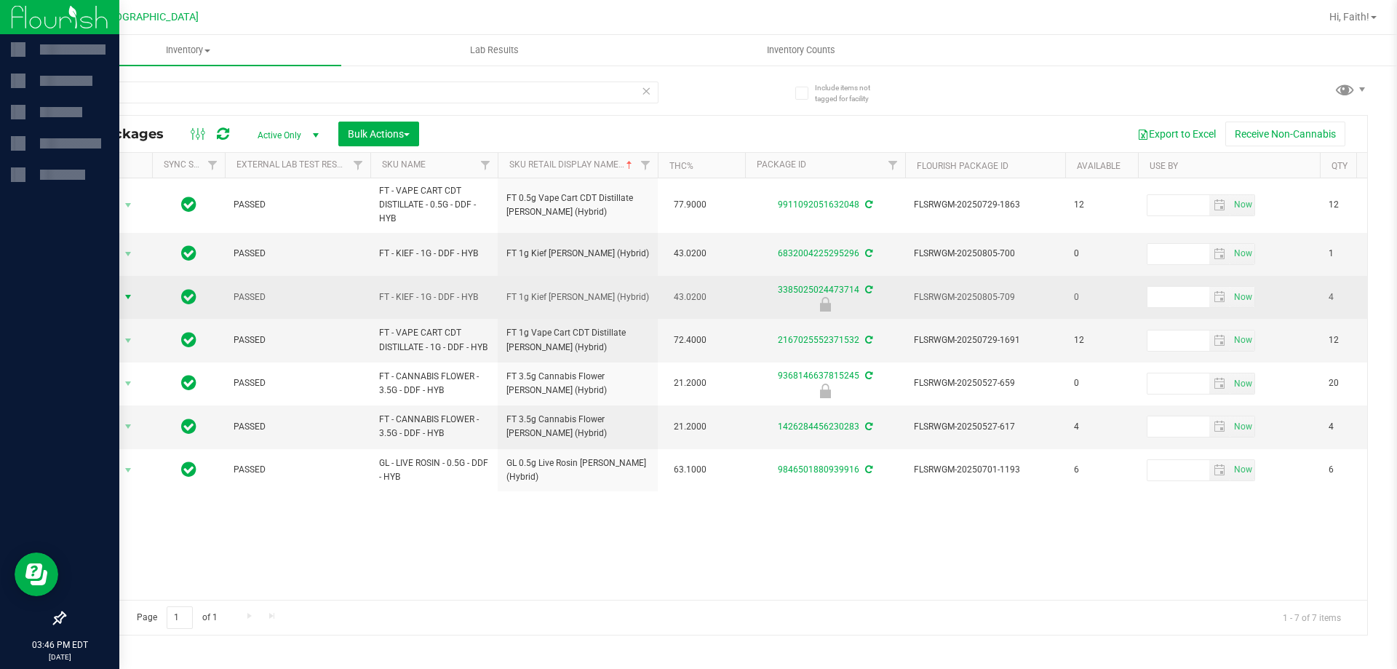
click at [102, 296] on span "Action" at bounding box center [98, 297] width 39 height 20
click at [103, 296] on span "Action" at bounding box center [98, 297] width 39 height 20
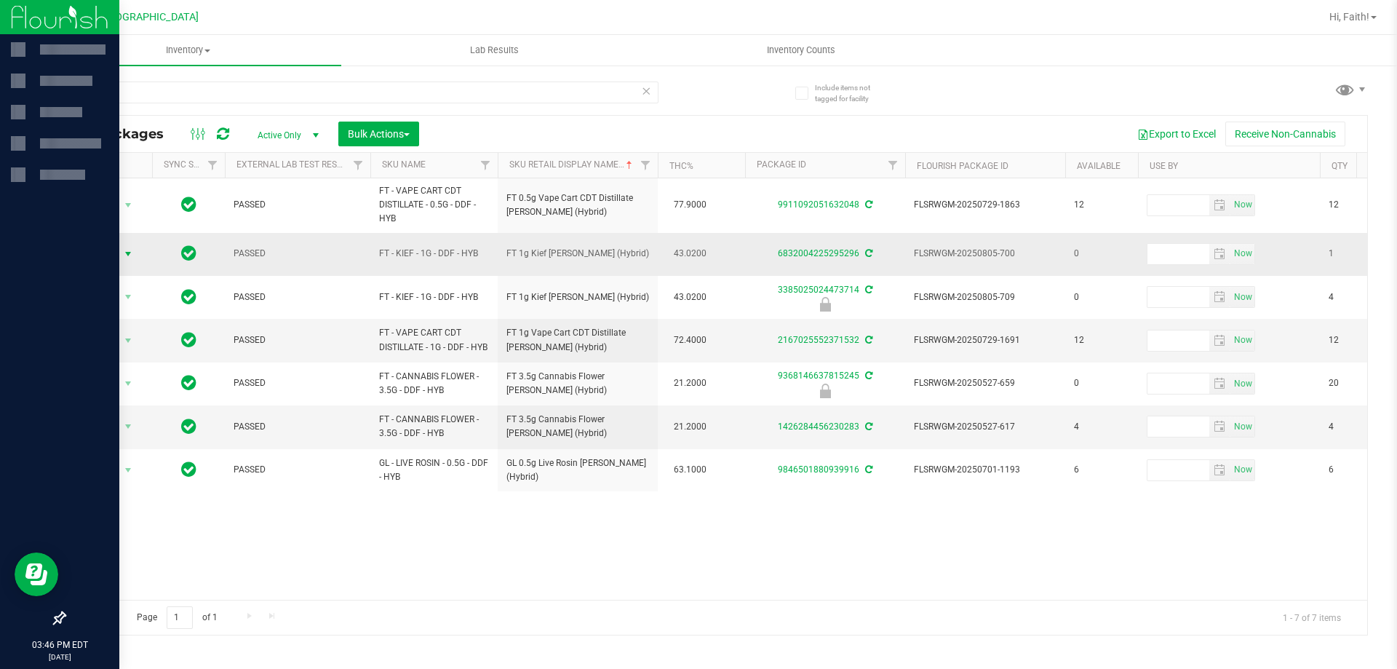
click at [110, 253] on span "Action" at bounding box center [98, 254] width 39 height 20
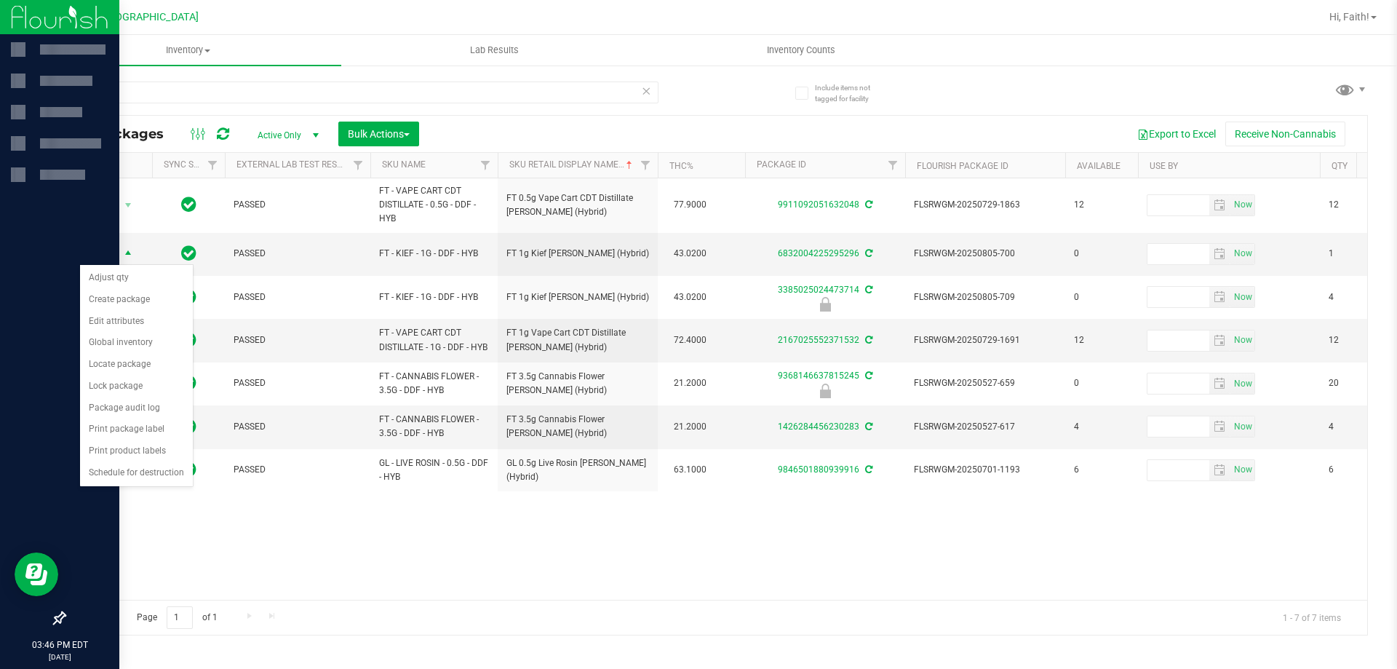
click at [210, 565] on div "Action Action Adjust qty Create package Edit attributes Global inventory Locate…" at bounding box center [716, 388] width 1303 height 421
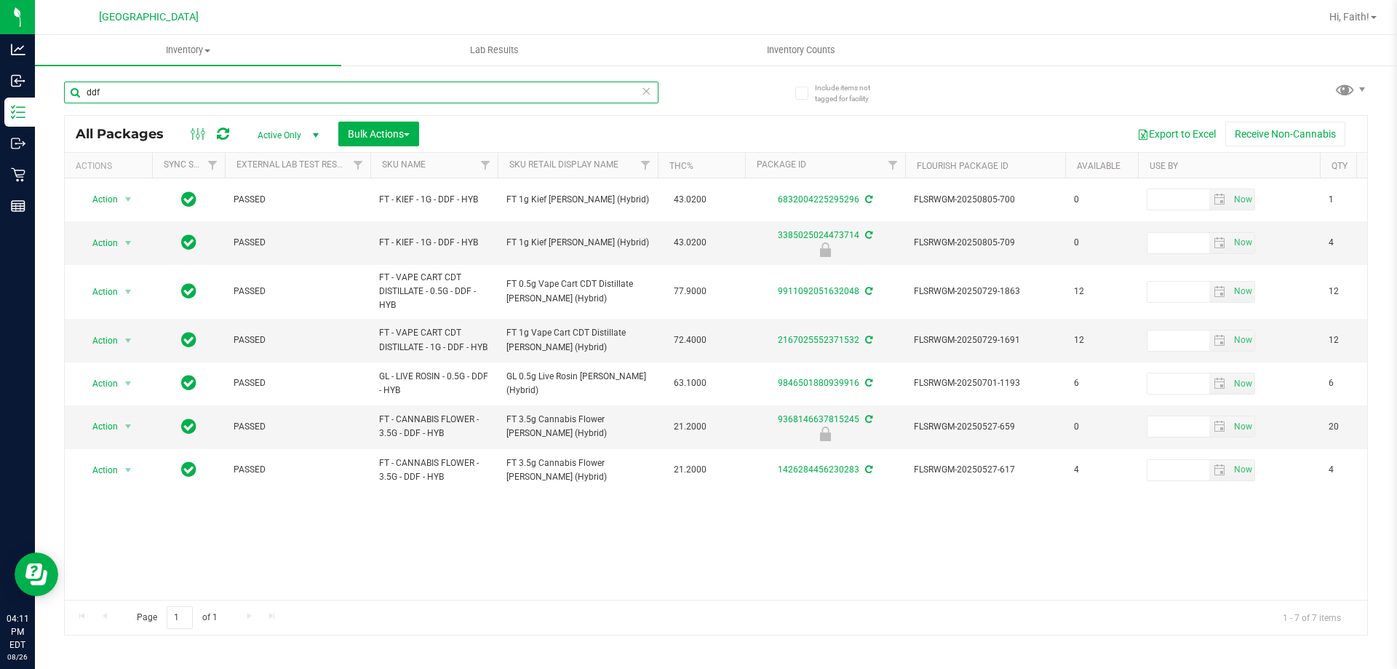
click at [261, 90] on input "ddf" at bounding box center [361, 93] width 595 height 22
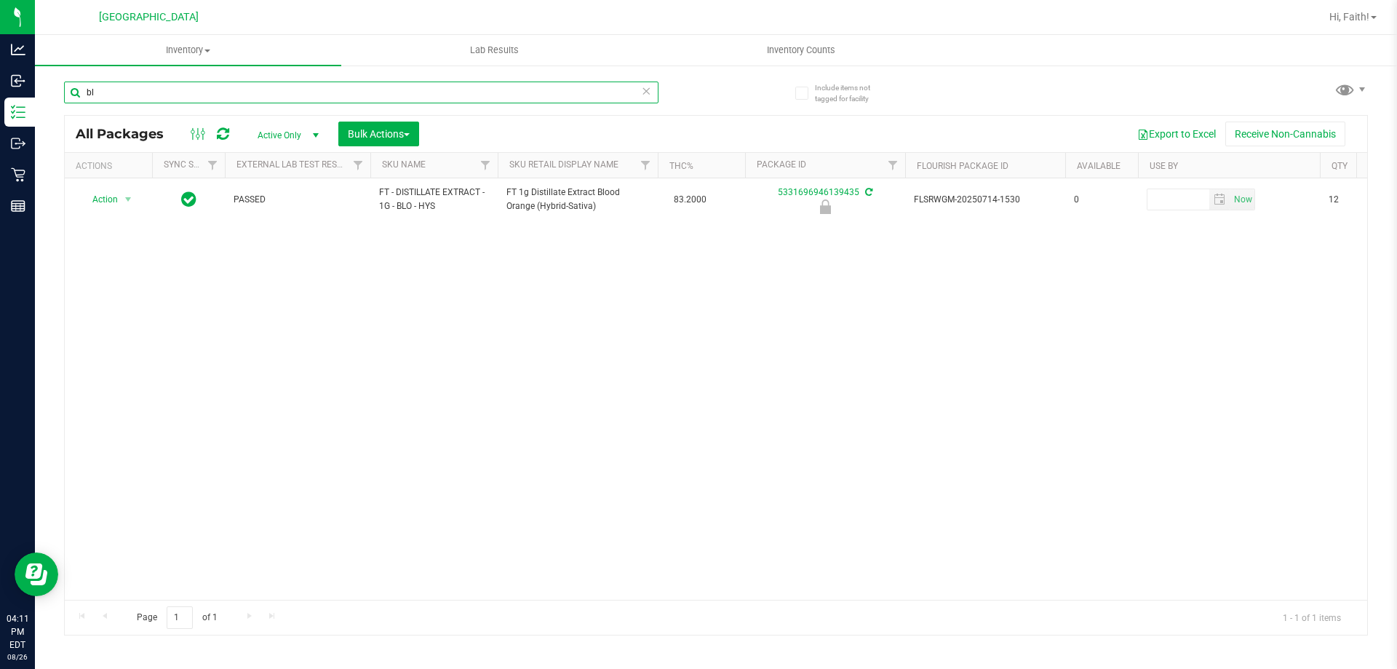
type input "b"
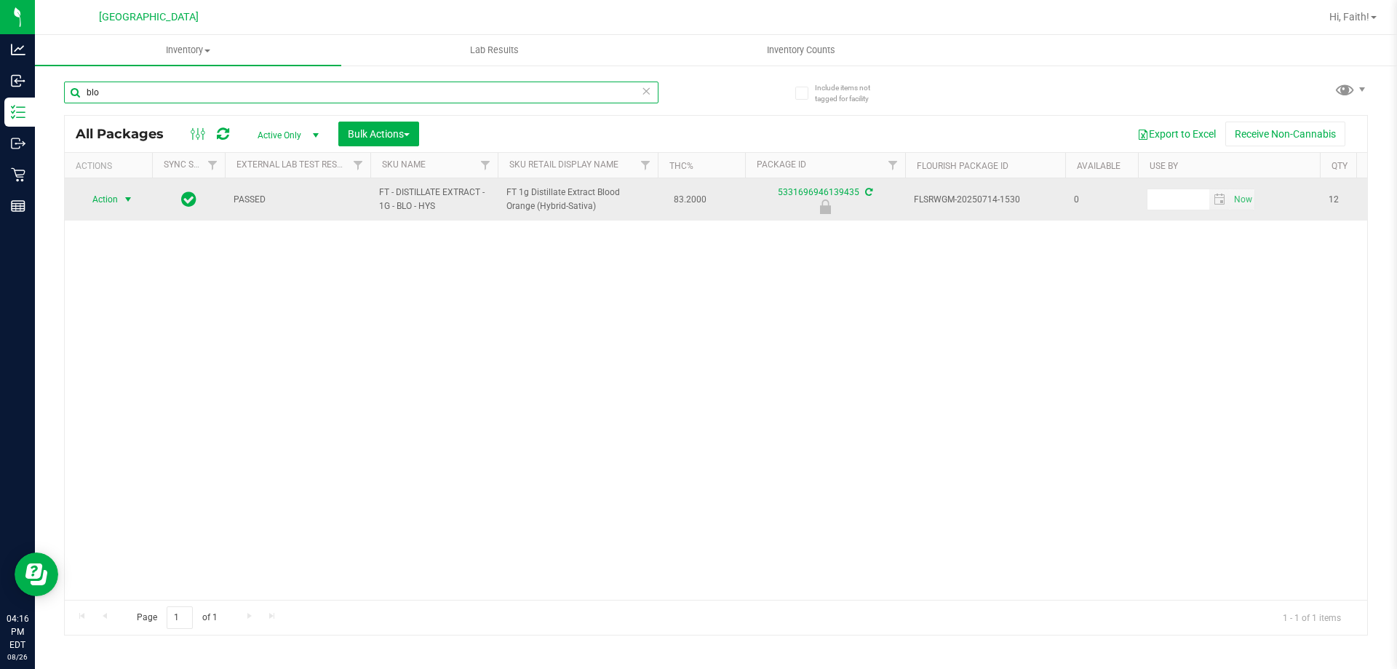
type input "blo"
click at [111, 204] on span "Action" at bounding box center [98, 199] width 39 height 20
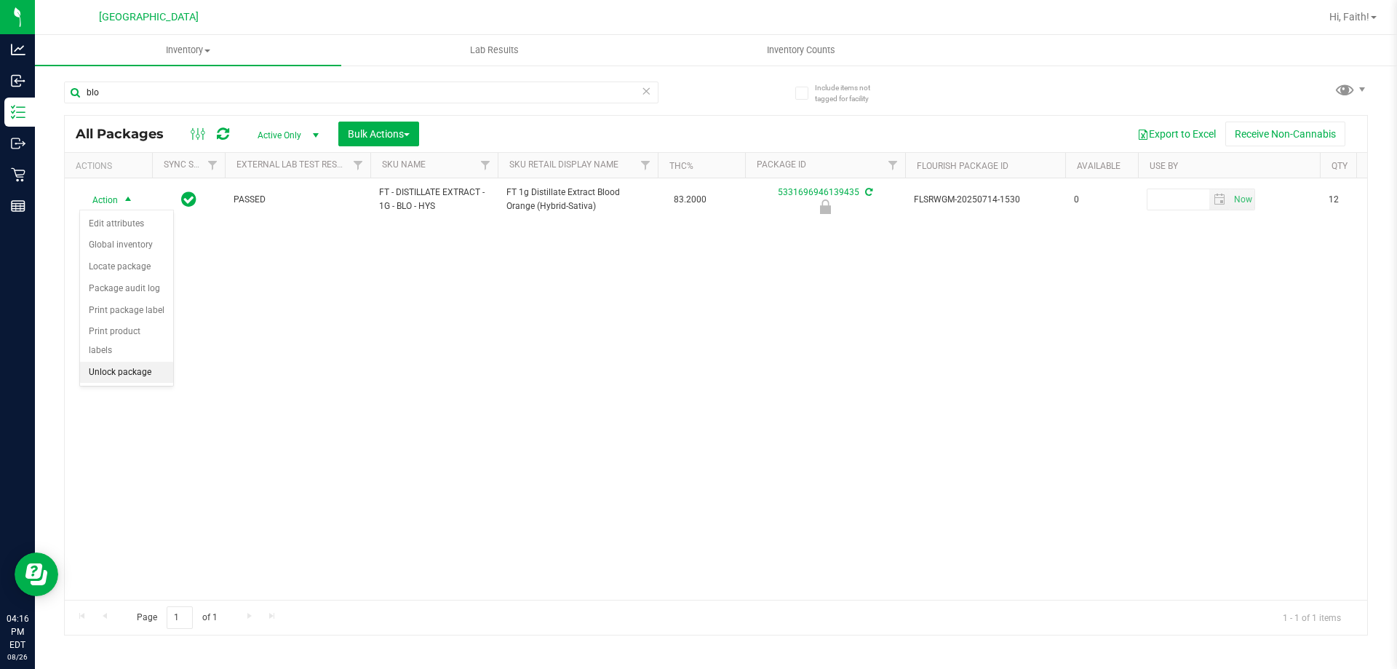
click at [153, 362] on li "Unlock package" at bounding box center [126, 373] width 93 height 22
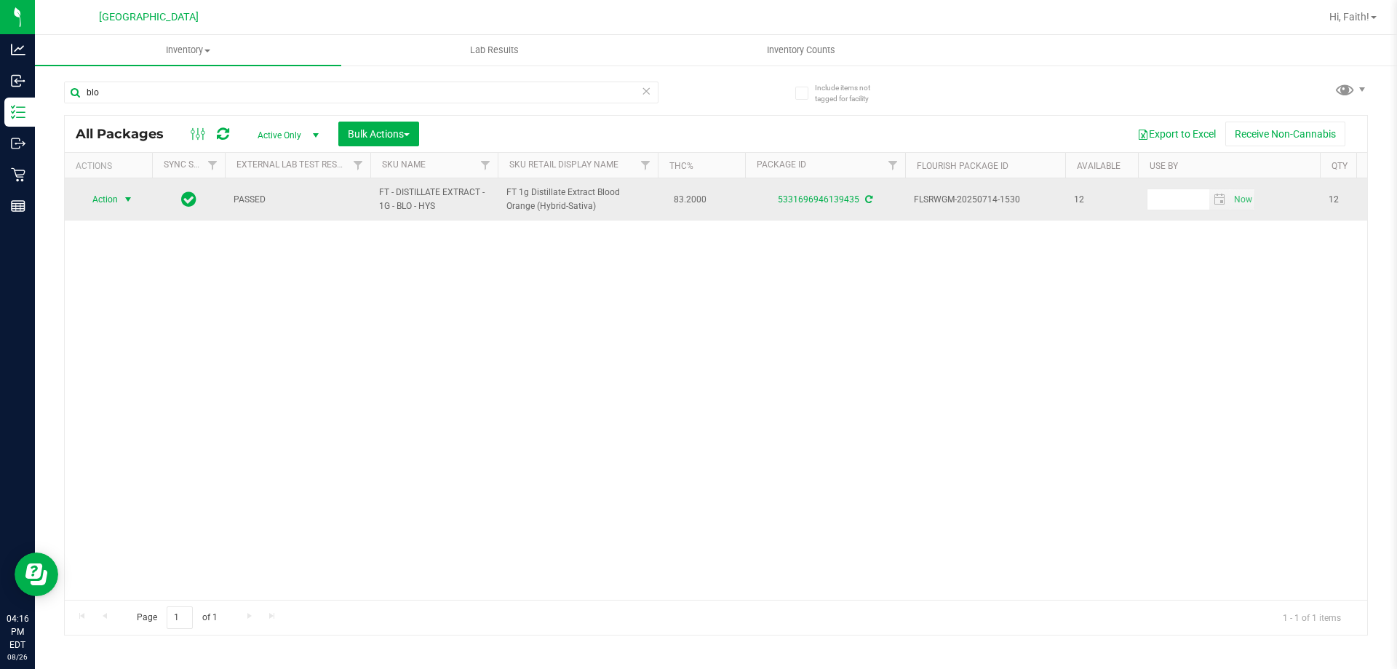
click at [122, 200] on span "select" at bounding box center [128, 200] width 12 height 12
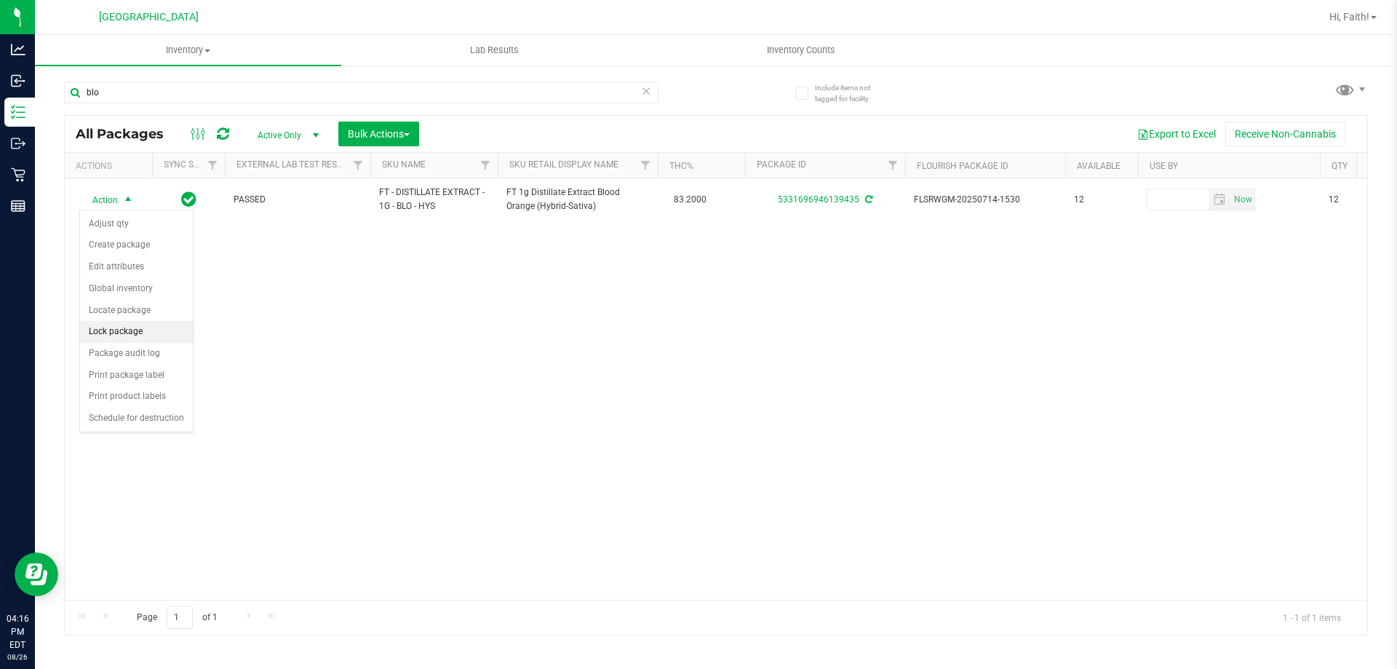
click at [114, 340] on li "Lock package" at bounding box center [136, 332] width 113 height 22
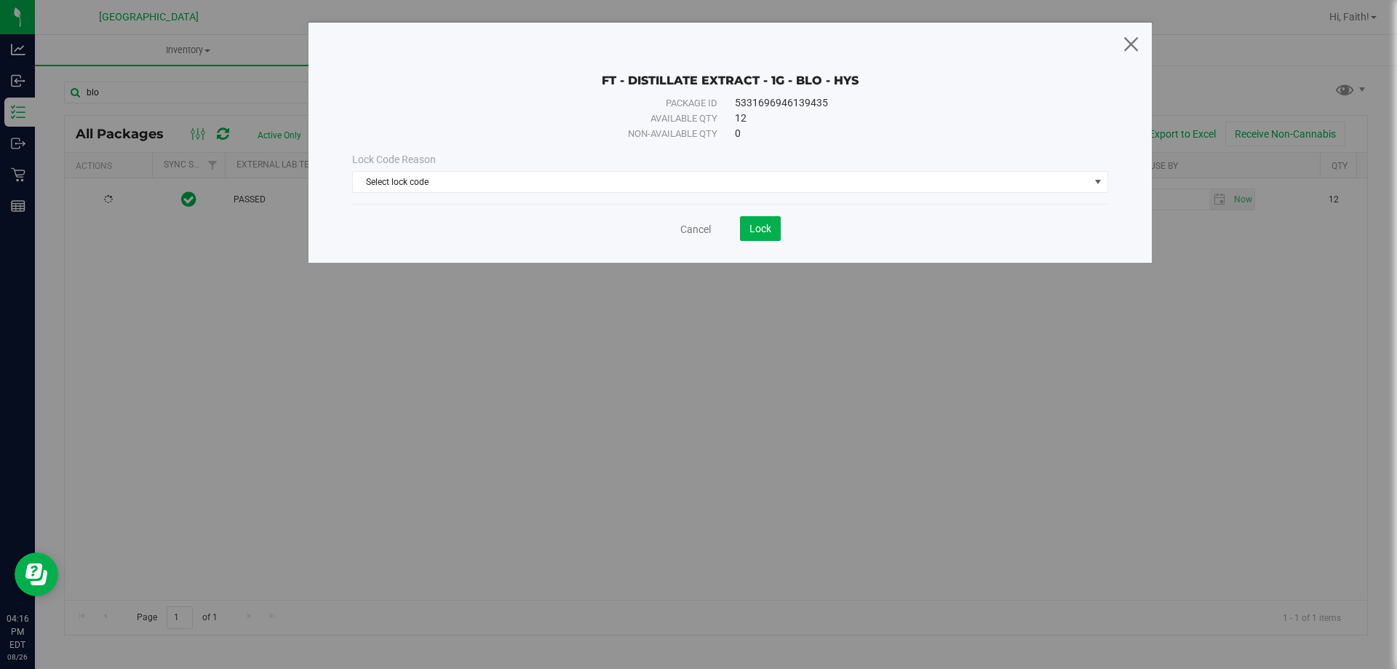
click at [1131, 51] on icon at bounding box center [1132, 43] width 20 height 35
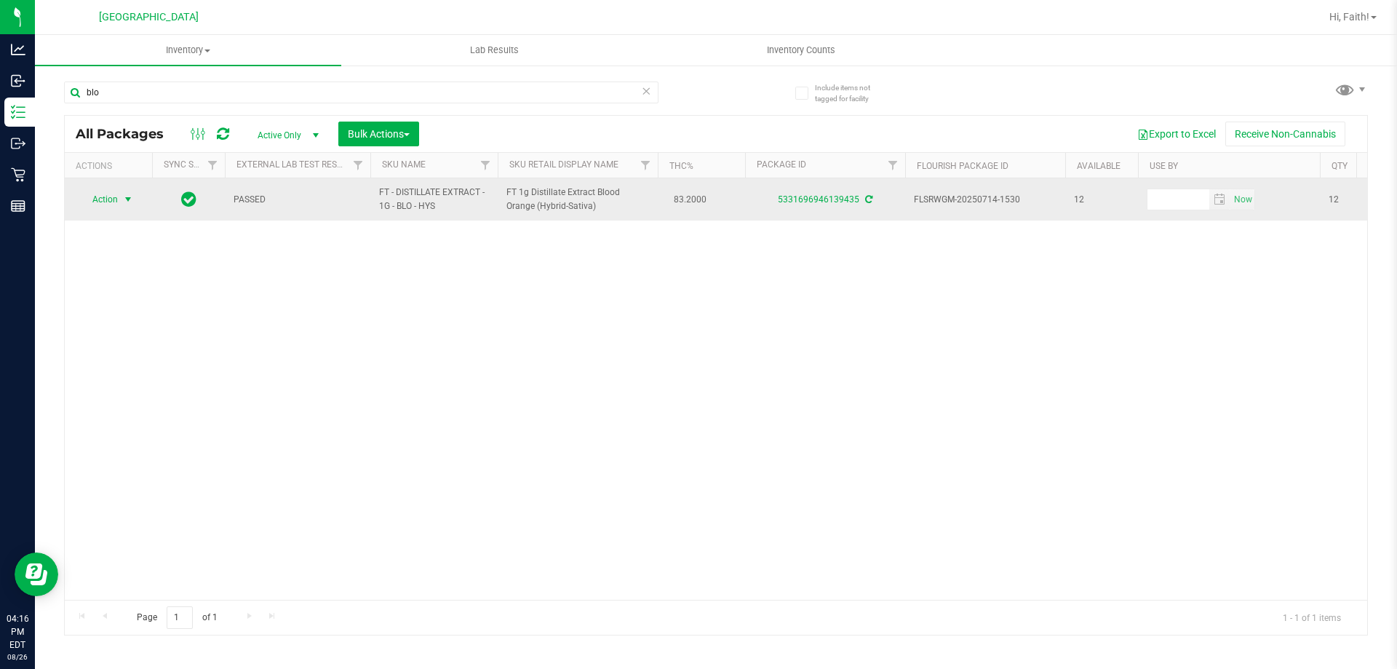
click at [108, 202] on span "Action" at bounding box center [98, 199] width 39 height 20
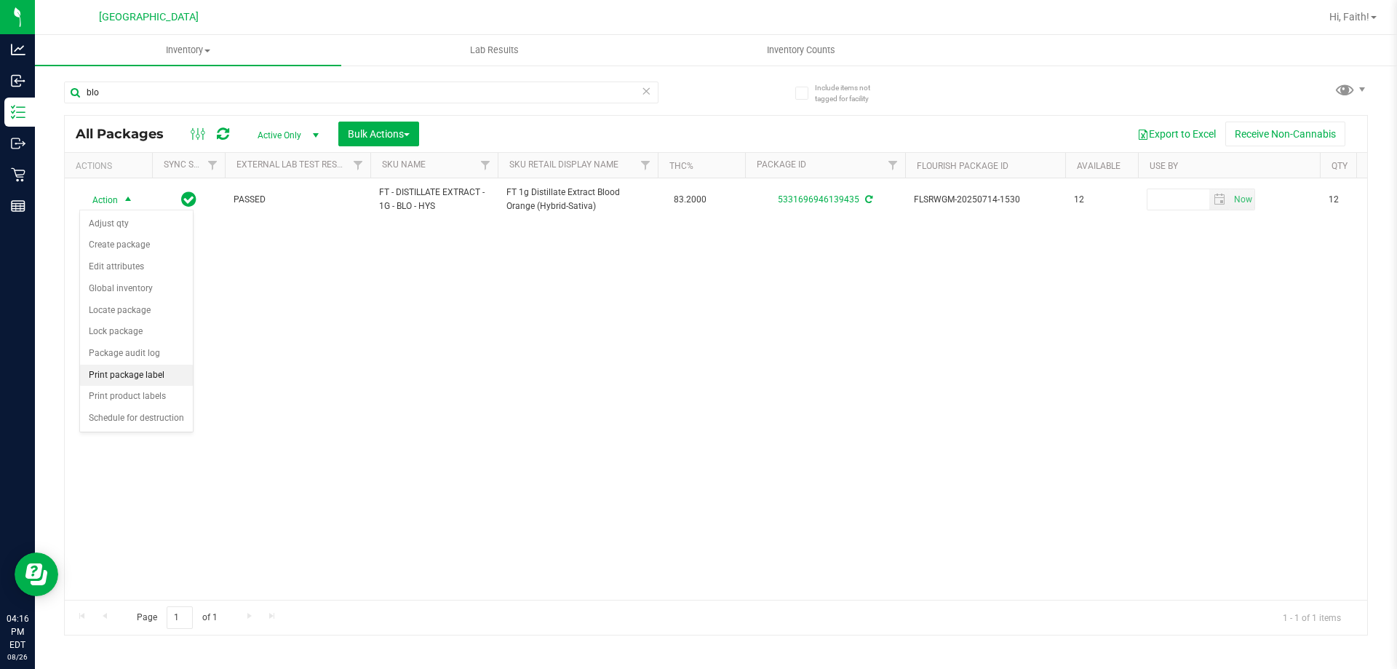
click at [157, 379] on li "Print package label" at bounding box center [136, 376] width 113 height 22
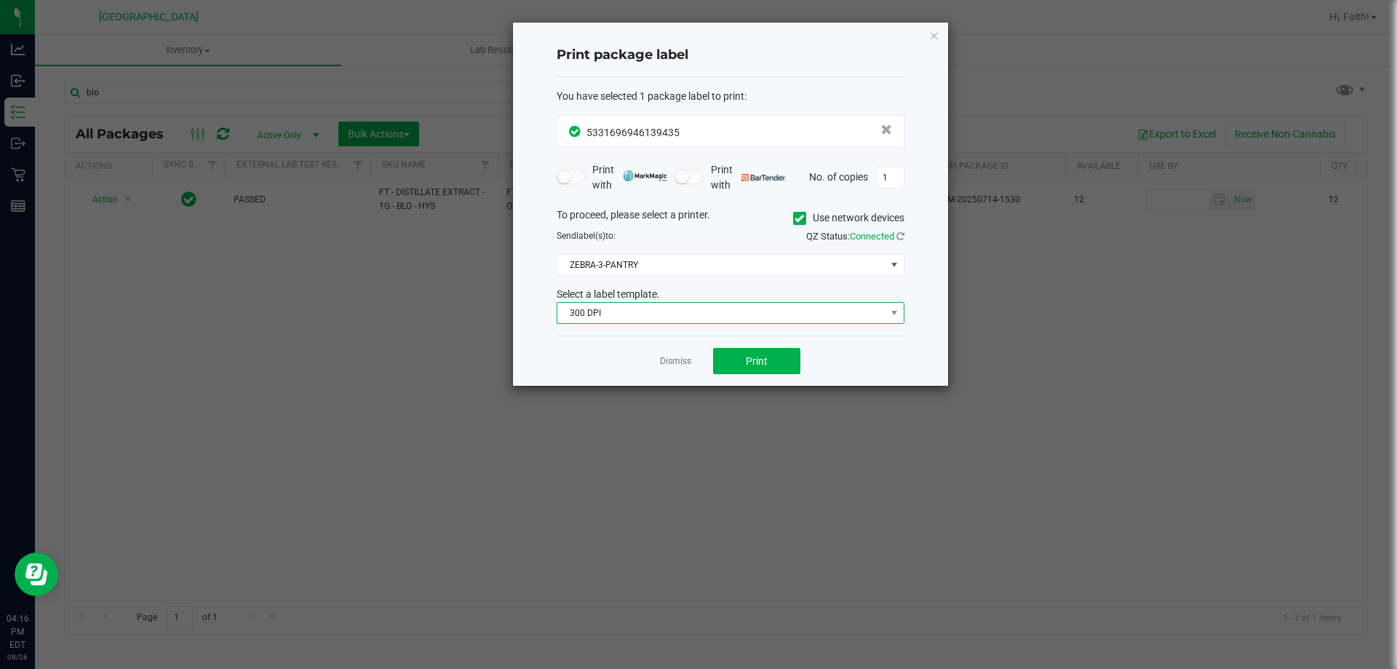
click at [622, 315] on span "300 DPI" at bounding box center [721, 313] width 328 height 20
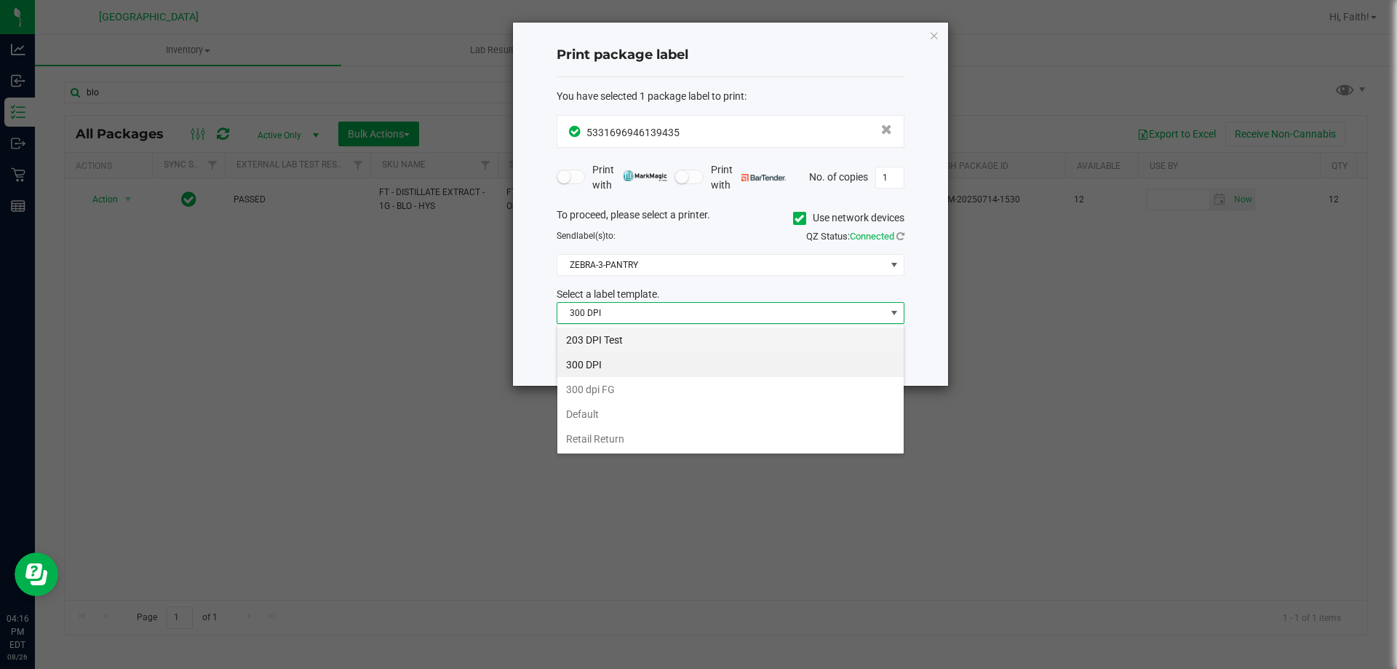
scroll to position [22, 348]
click at [612, 341] on li "203 DPI Test" at bounding box center [730, 340] width 346 height 25
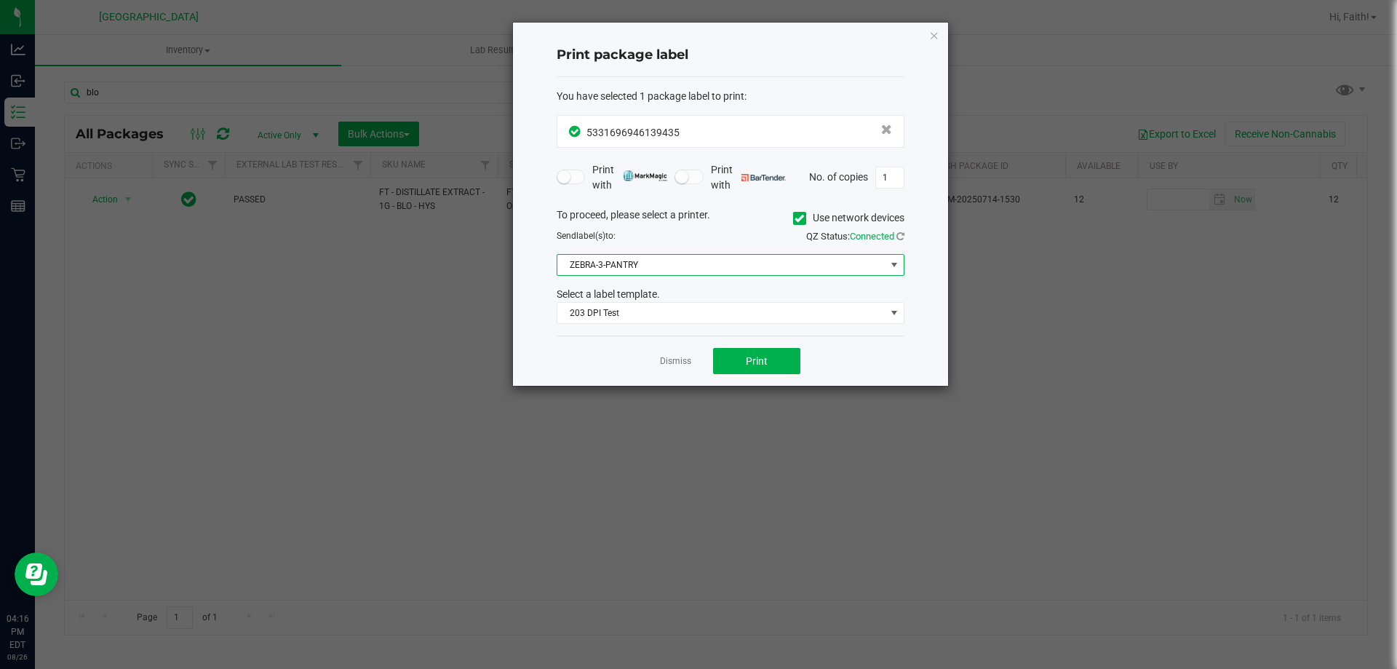
click at [601, 263] on span "ZEBRA-3-PANTRY" at bounding box center [721, 265] width 328 height 20
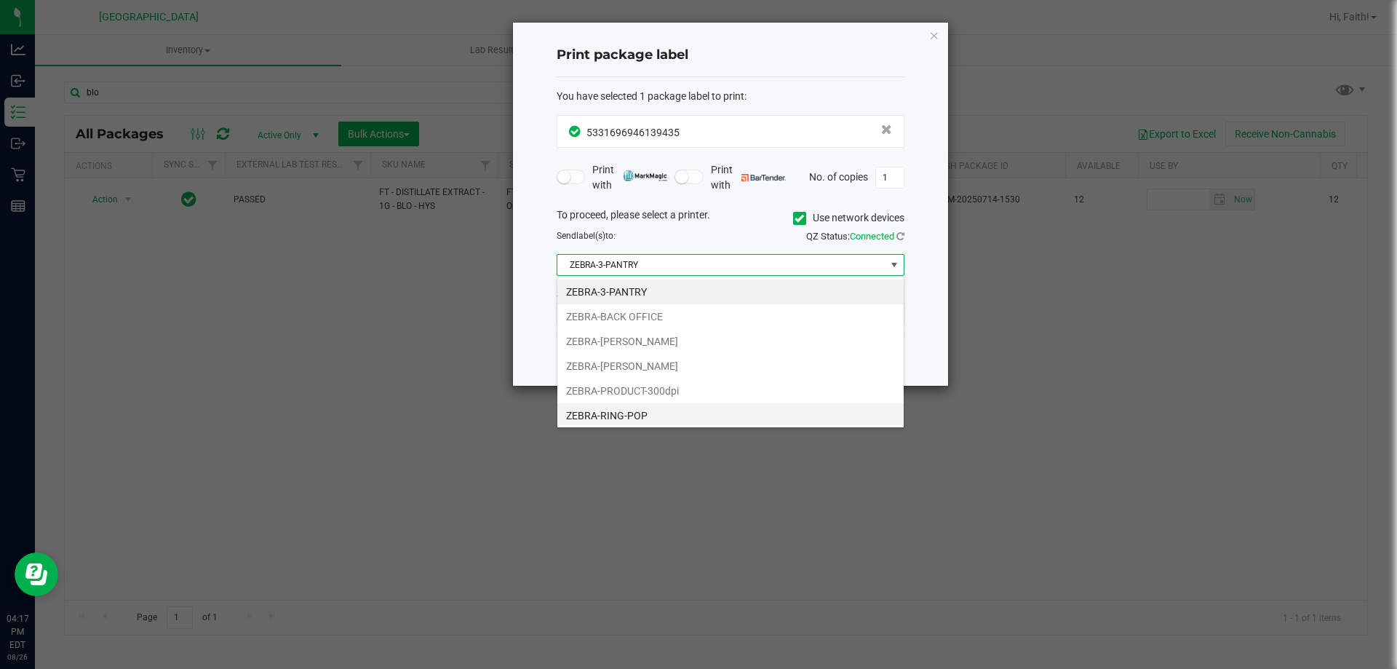
click at [632, 406] on li "ZEBRA-RING-POP" at bounding box center [730, 415] width 346 height 25
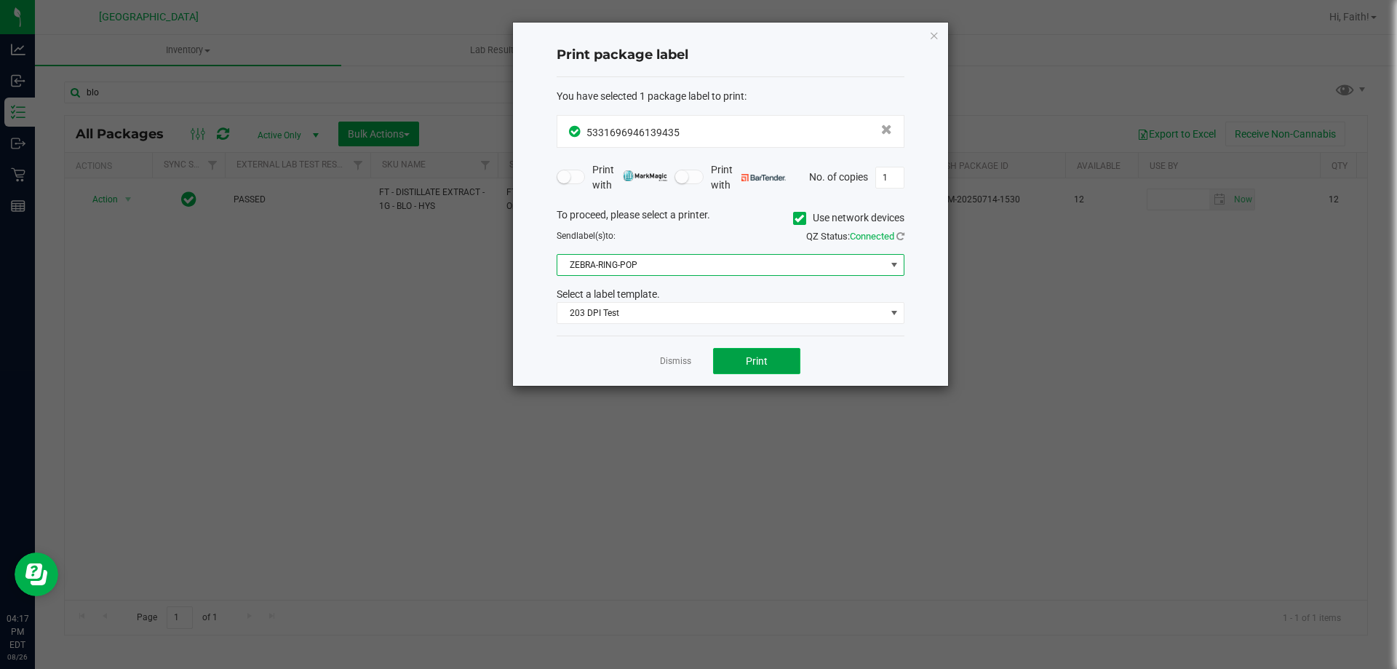
click at [786, 354] on button "Print" at bounding box center [756, 361] width 87 height 26
click at [932, 26] on icon "button" at bounding box center [934, 34] width 10 height 17
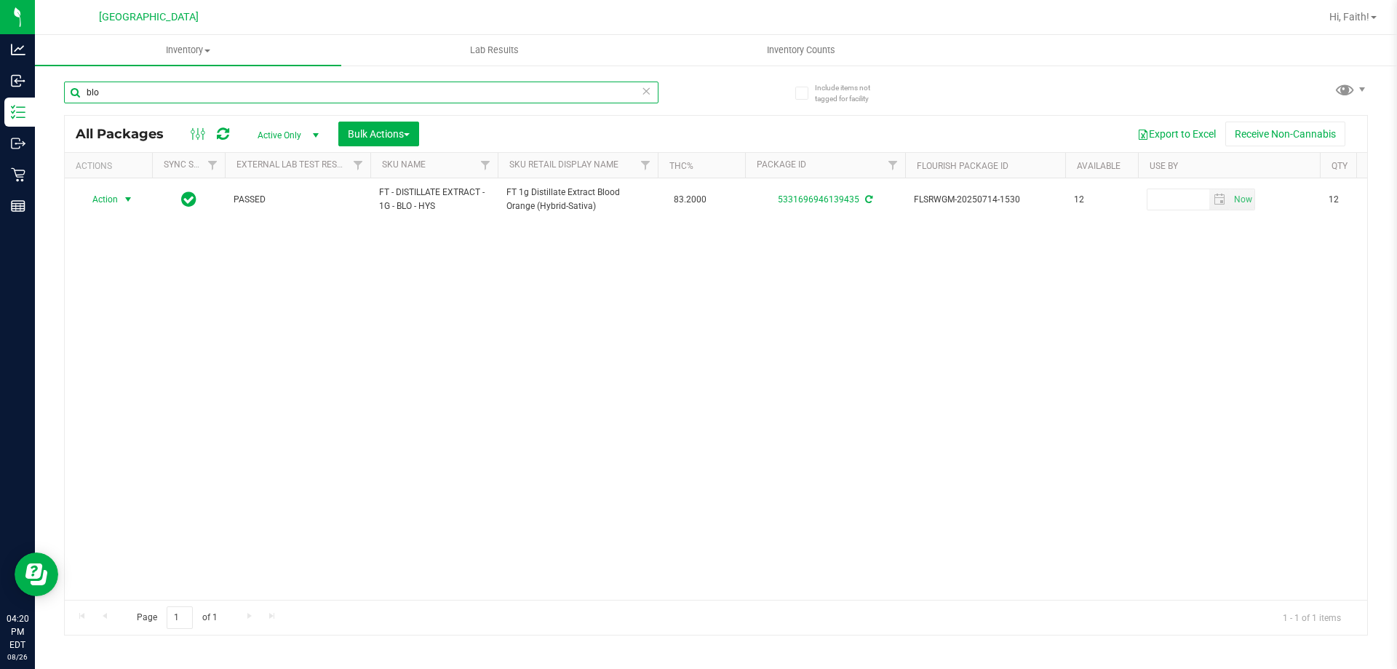
click at [480, 94] on input "blo" at bounding box center [361, 93] width 595 height 22
click at [480, 89] on input "blo" at bounding box center [361, 93] width 595 height 22
click at [484, 83] on input "blo" at bounding box center [361, 93] width 595 height 22
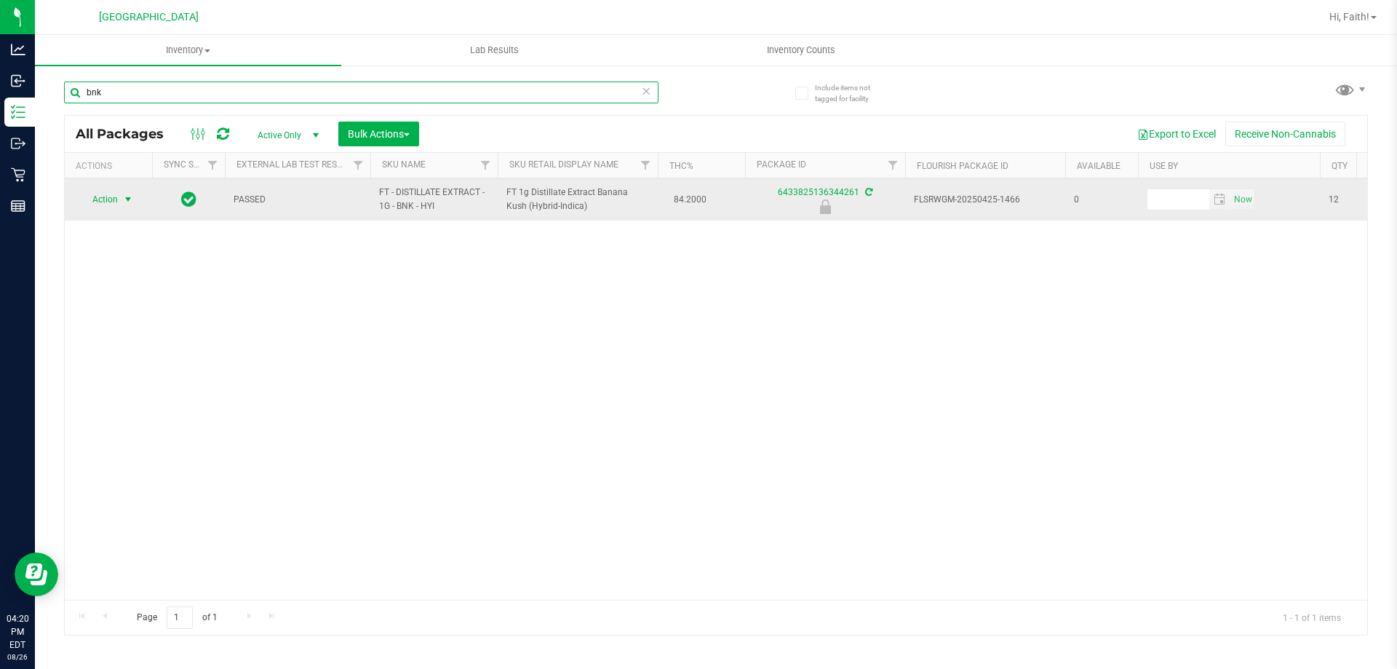
type input "bnk"
click at [106, 180] on td "Action Action Edit attributes Global inventory Locate package Package audit log…" at bounding box center [108, 199] width 87 height 42
click at [112, 199] on span "Action" at bounding box center [98, 199] width 39 height 20
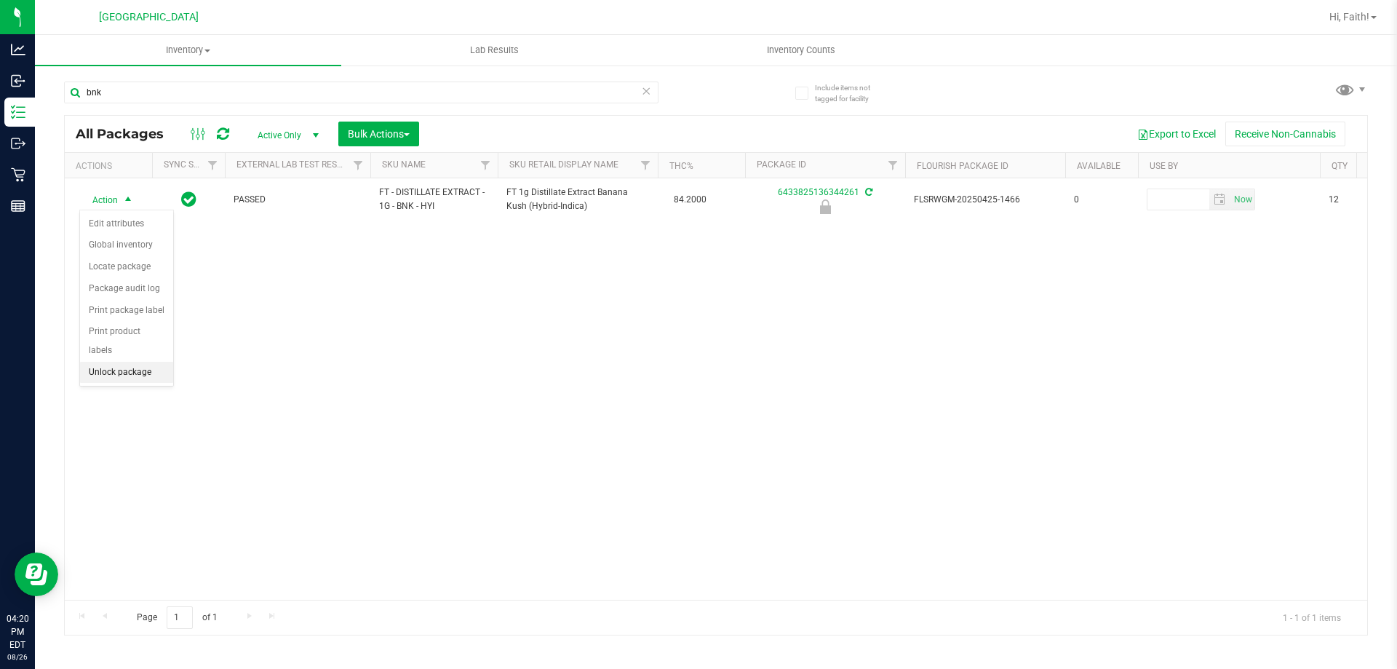
click at [151, 362] on li "Unlock package" at bounding box center [126, 373] width 93 height 22
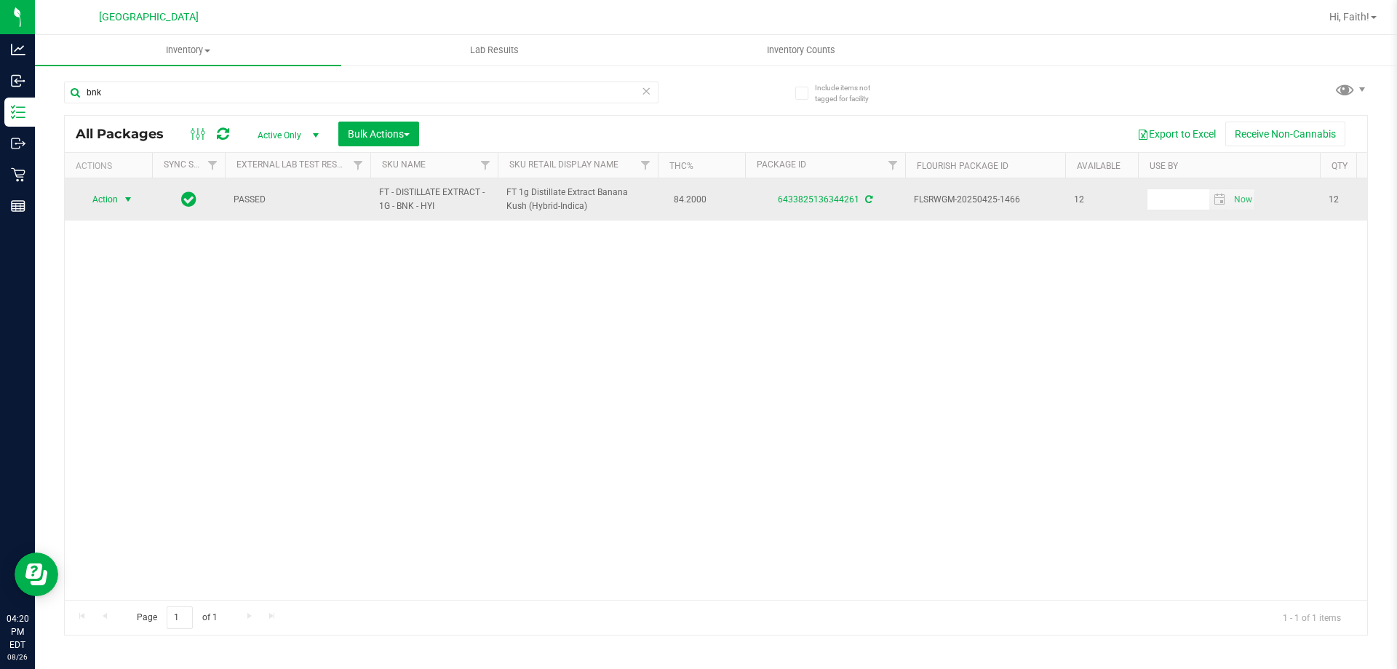
click at [98, 199] on span "Action" at bounding box center [98, 199] width 39 height 20
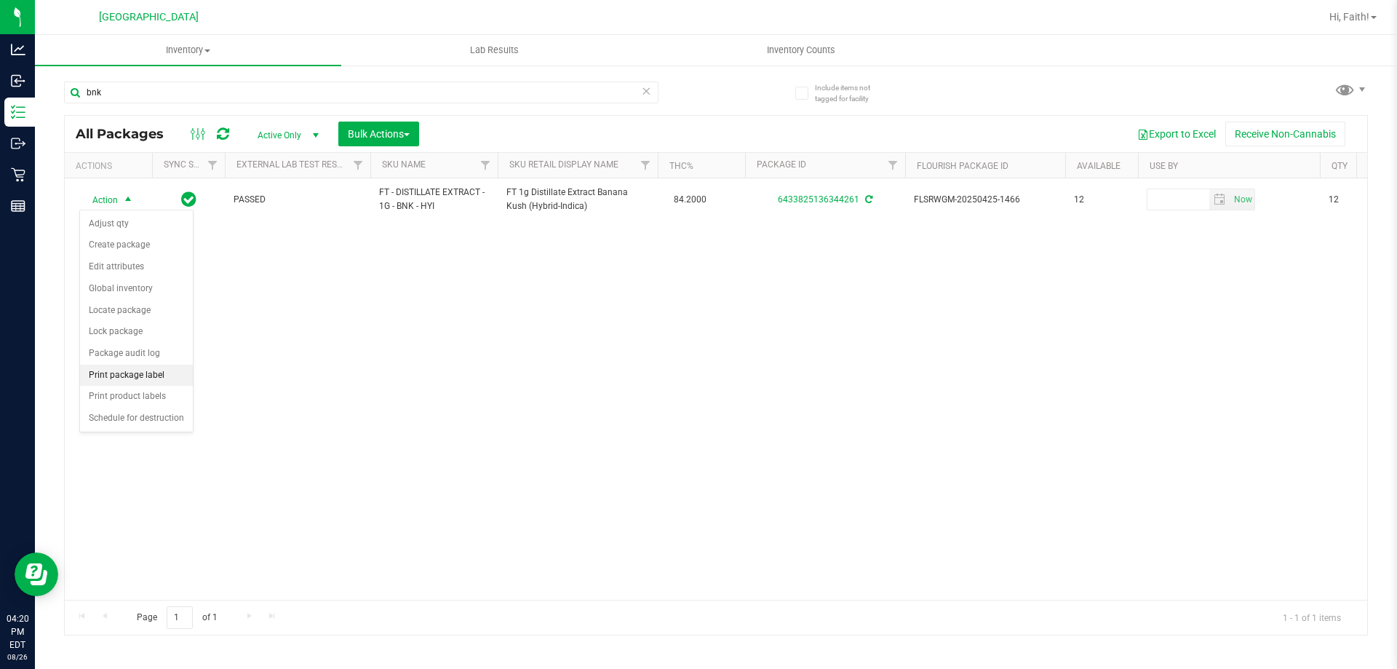
drag, startPoint x: 148, startPoint y: 370, endPoint x: 171, endPoint y: 372, distance: 22.6
click at [148, 371] on li "Print package label" at bounding box center [136, 376] width 113 height 22
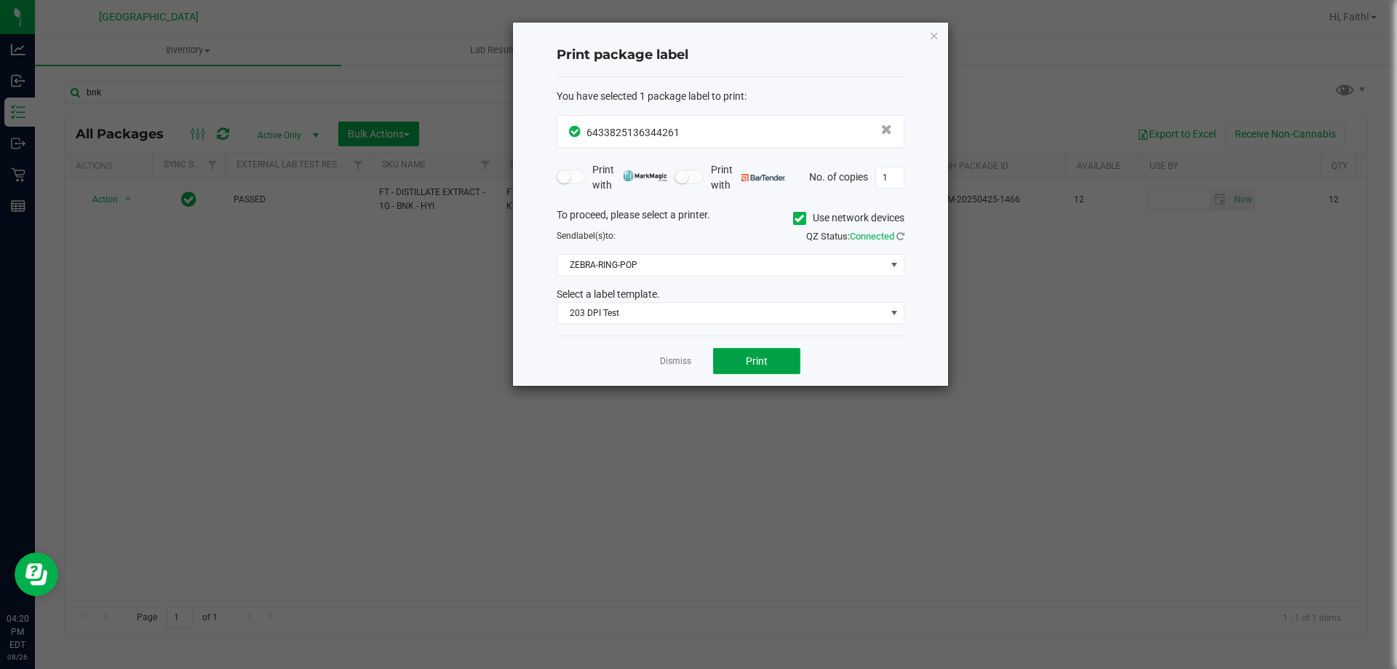
click at [754, 351] on button "Print" at bounding box center [756, 361] width 87 height 26
click at [939, 29] on icon "button" at bounding box center [934, 34] width 10 height 17
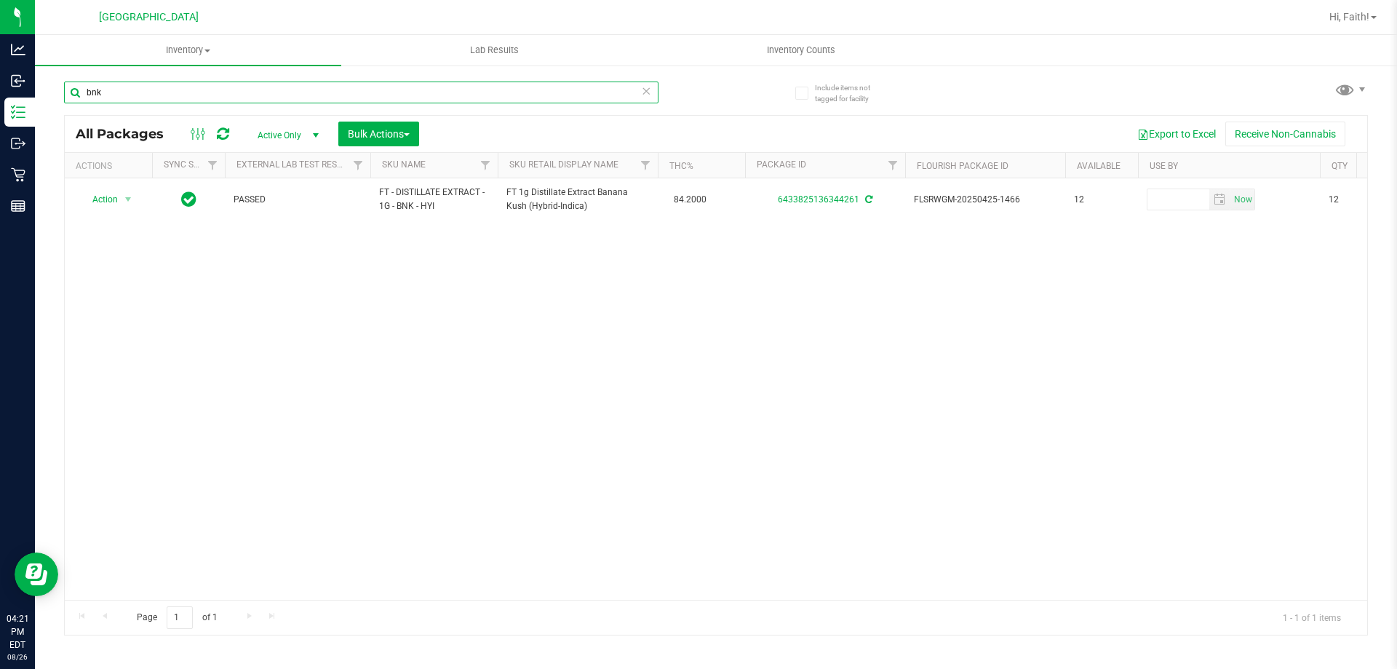
click at [555, 89] on input "bnk" at bounding box center [361, 93] width 595 height 22
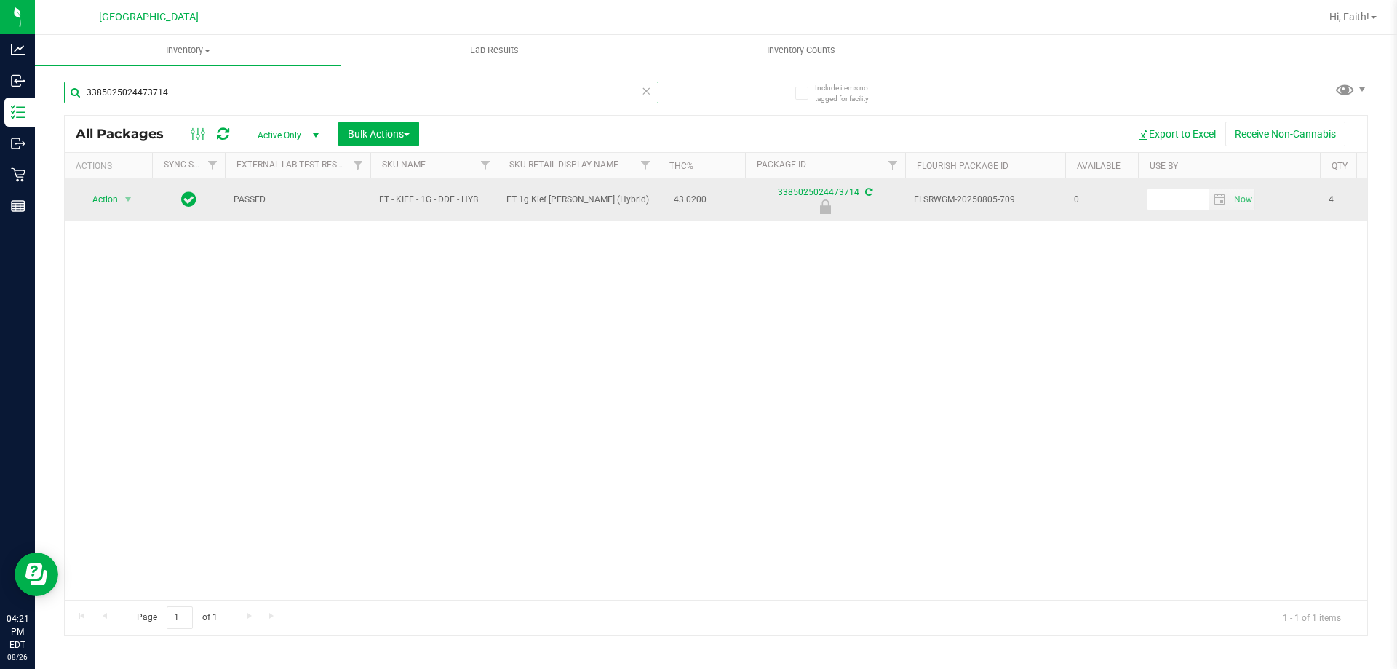
type input "3385025024473714"
click at [109, 203] on span "Action" at bounding box center [98, 199] width 39 height 20
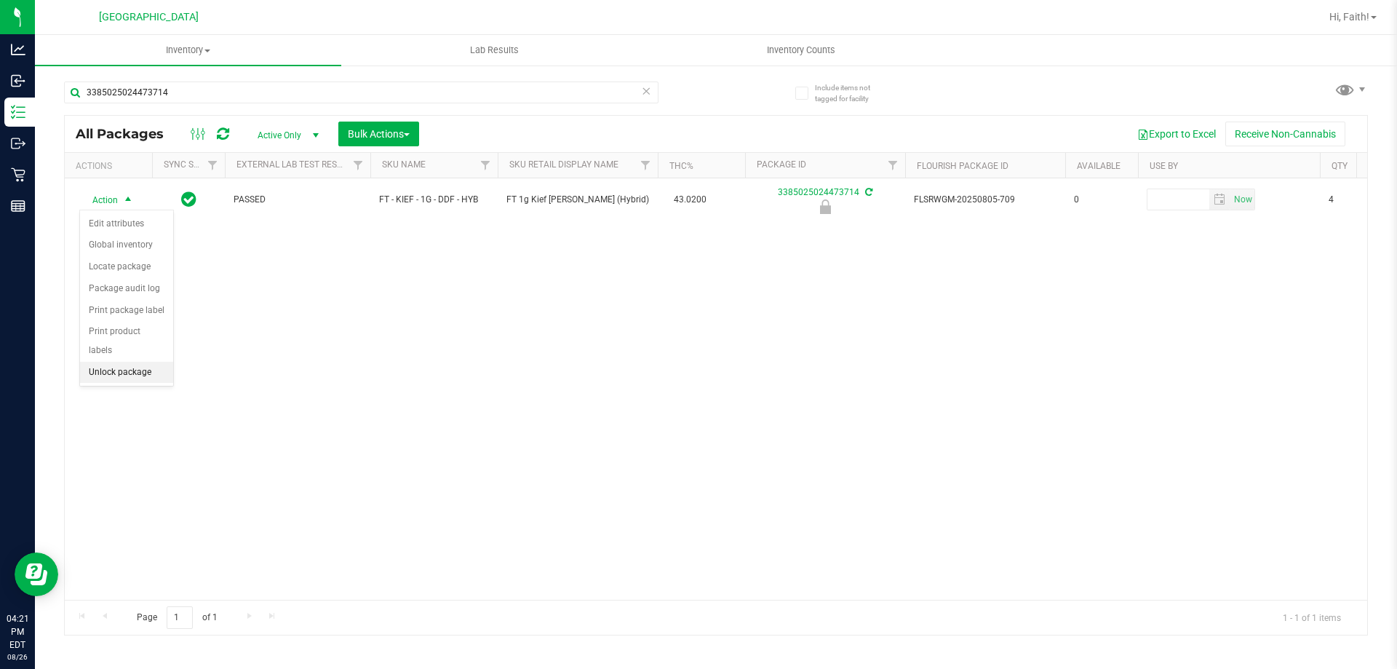
click at [114, 362] on li "Unlock package" at bounding box center [126, 373] width 93 height 22
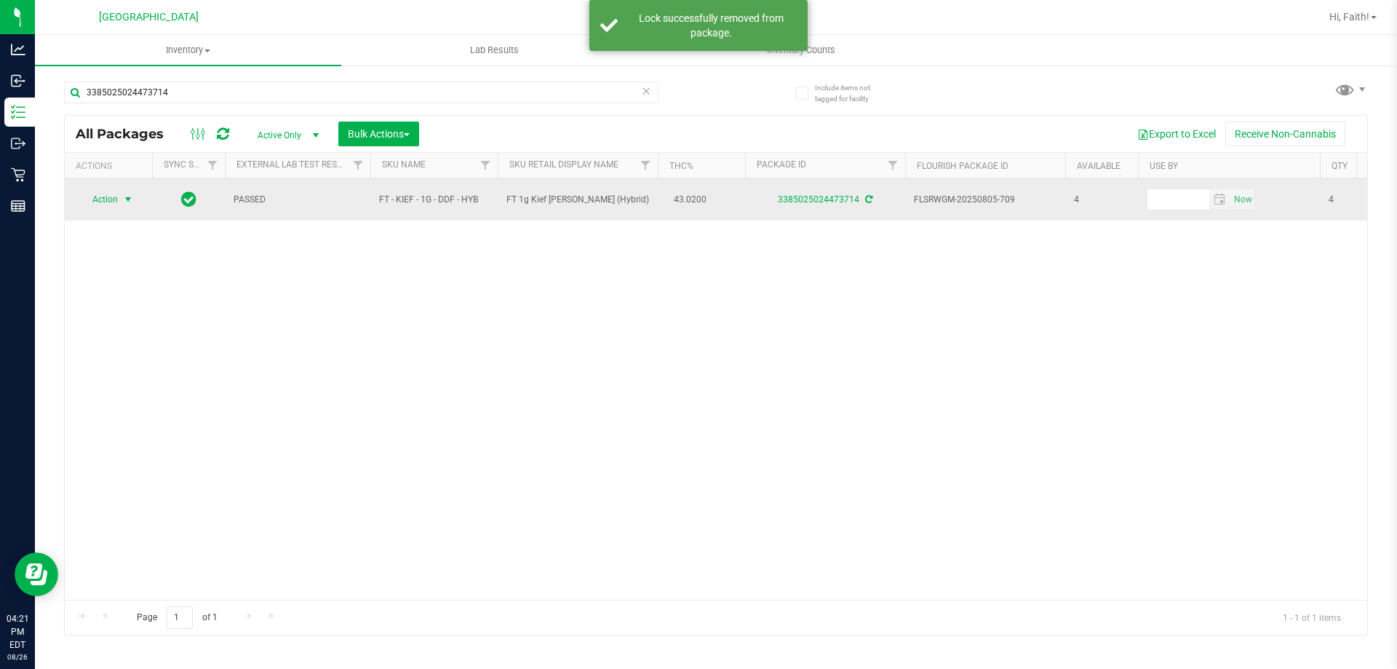
click at [94, 189] on span "Action" at bounding box center [98, 199] width 39 height 20
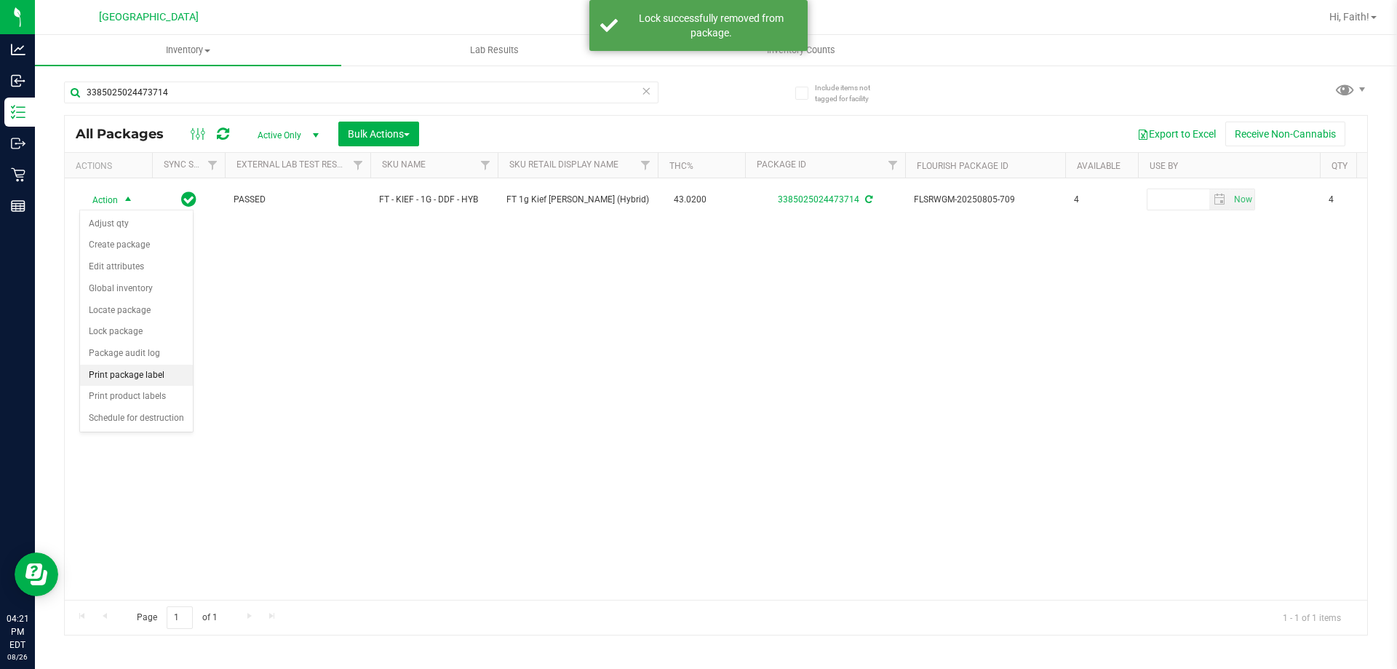
click at [143, 373] on li "Print package label" at bounding box center [136, 376] width 113 height 22
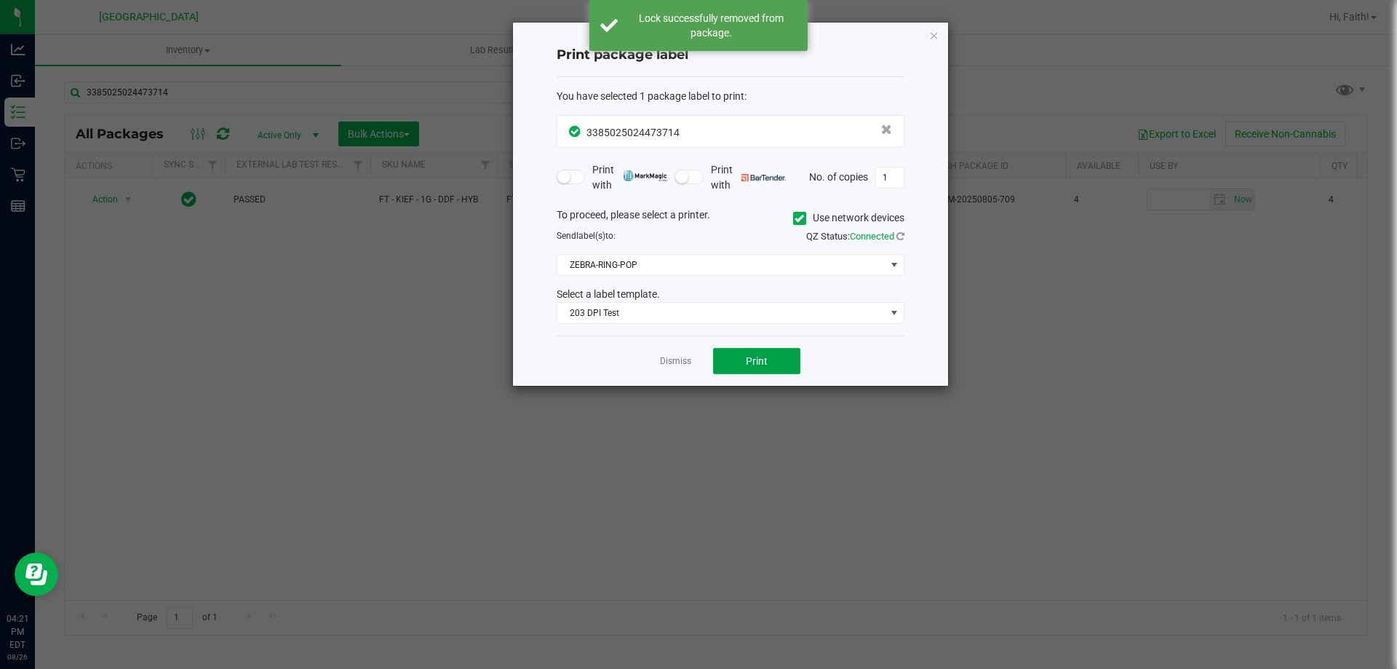
click at [777, 356] on button "Print" at bounding box center [756, 361] width 87 height 26
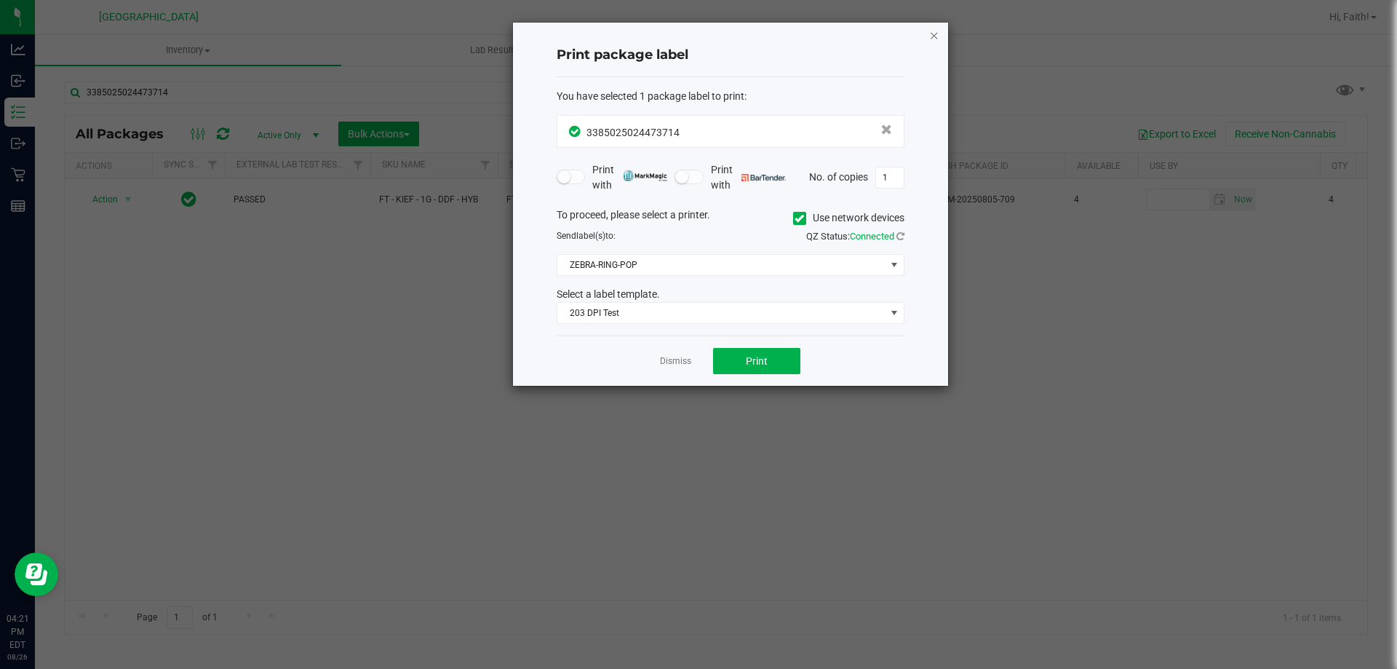
click at [937, 38] on icon "button" at bounding box center [934, 34] width 10 height 17
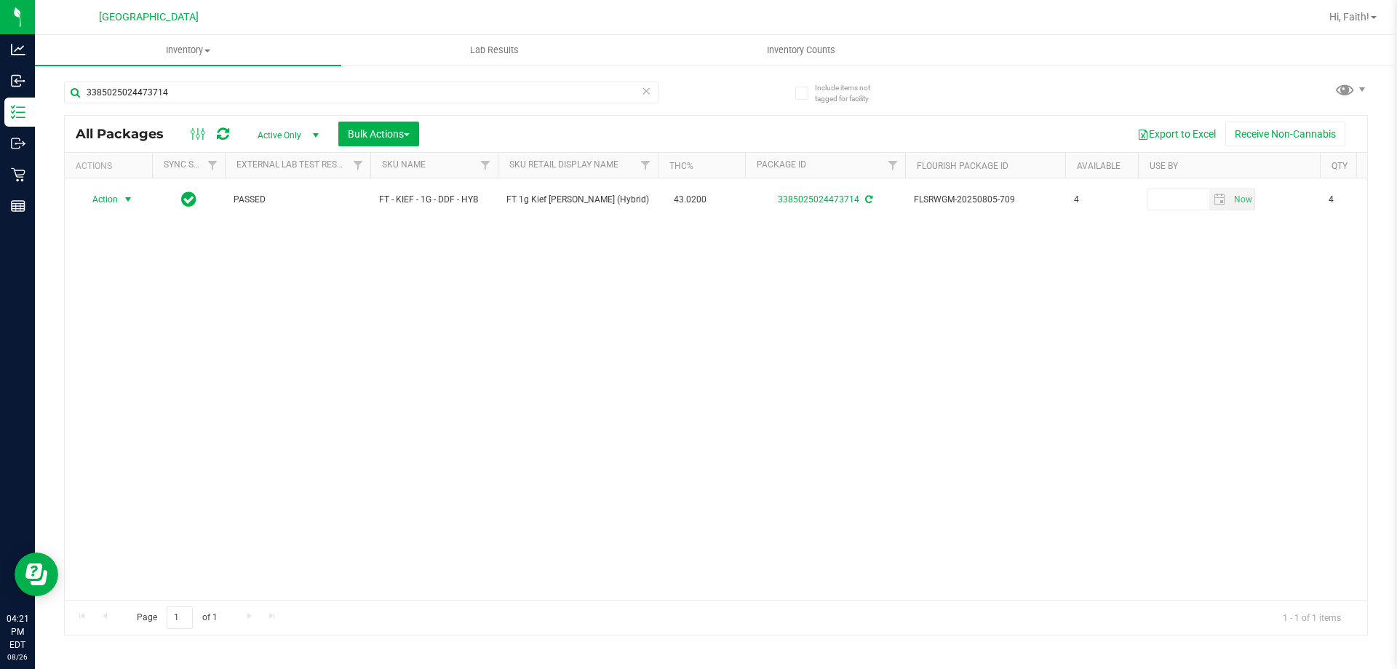
click at [647, 96] on icon at bounding box center [646, 90] width 10 height 17
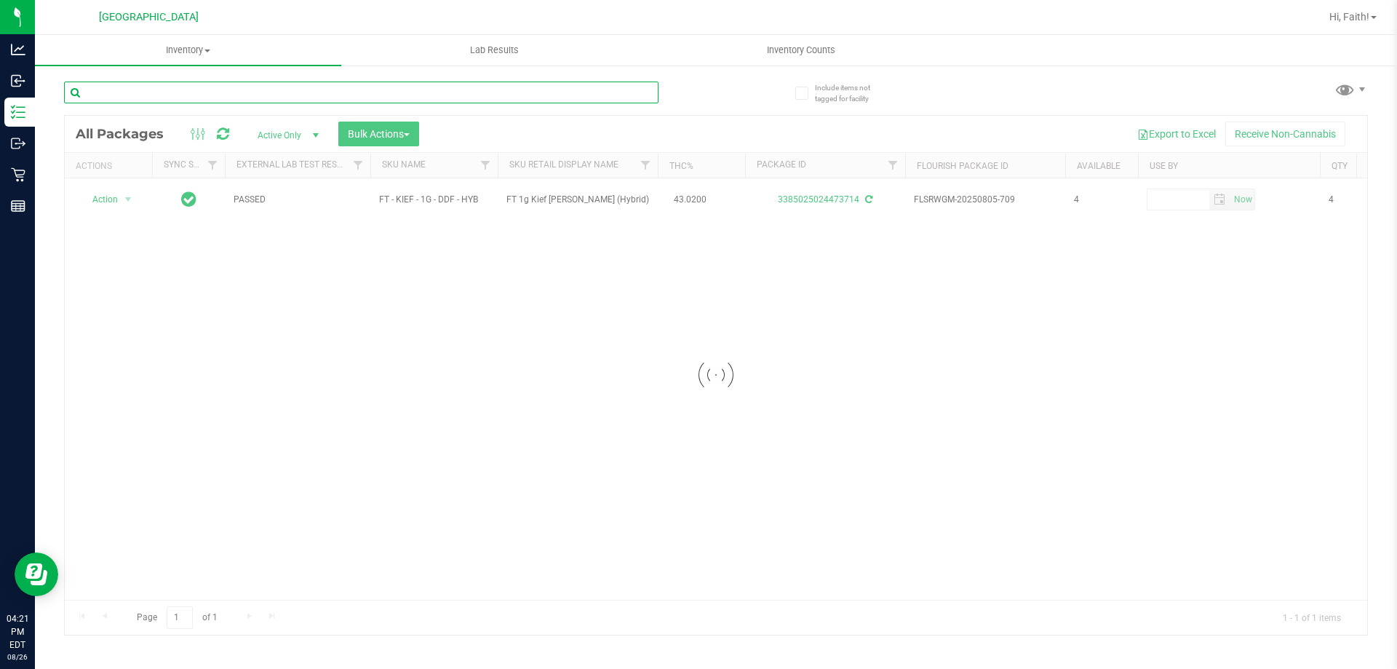
click at [591, 97] on input "text" at bounding box center [361, 93] width 595 height 22
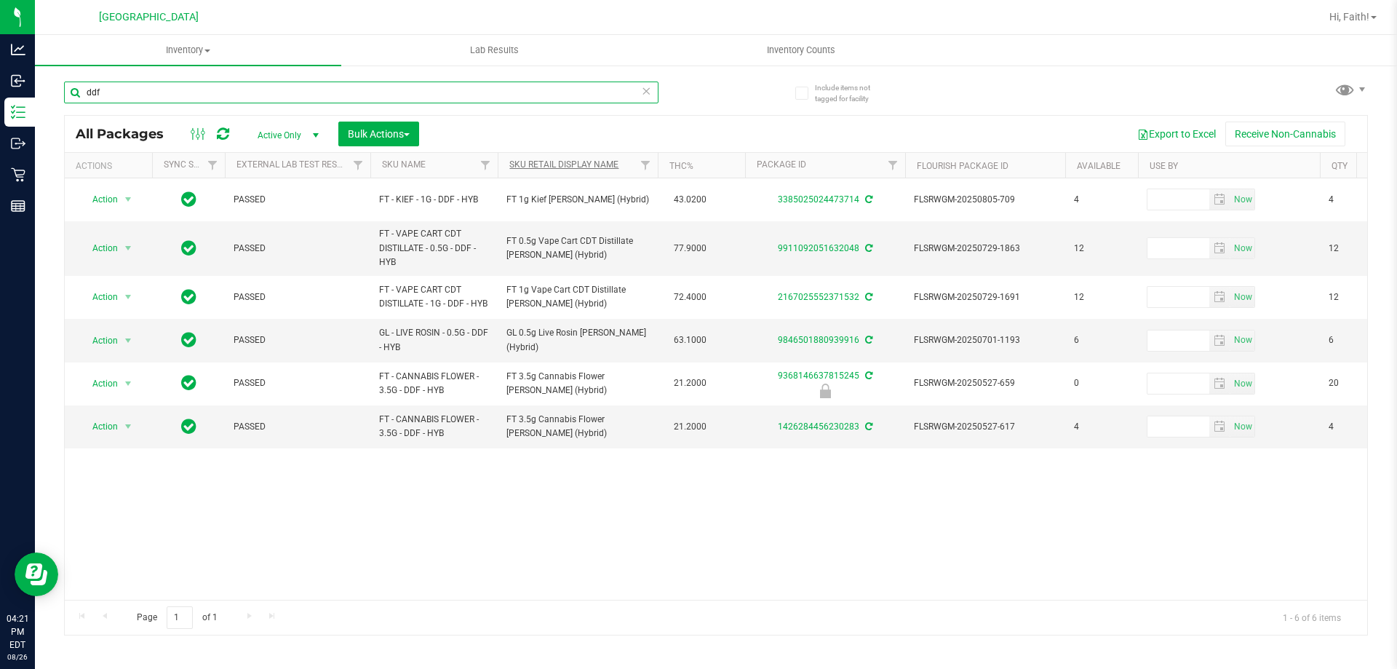
type input "ddf"
click at [573, 167] on link "Sku Retail Display Name" at bounding box center [563, 164] width 109 height 10
